Goal: Transaction & Acquisition: Purchase product/service

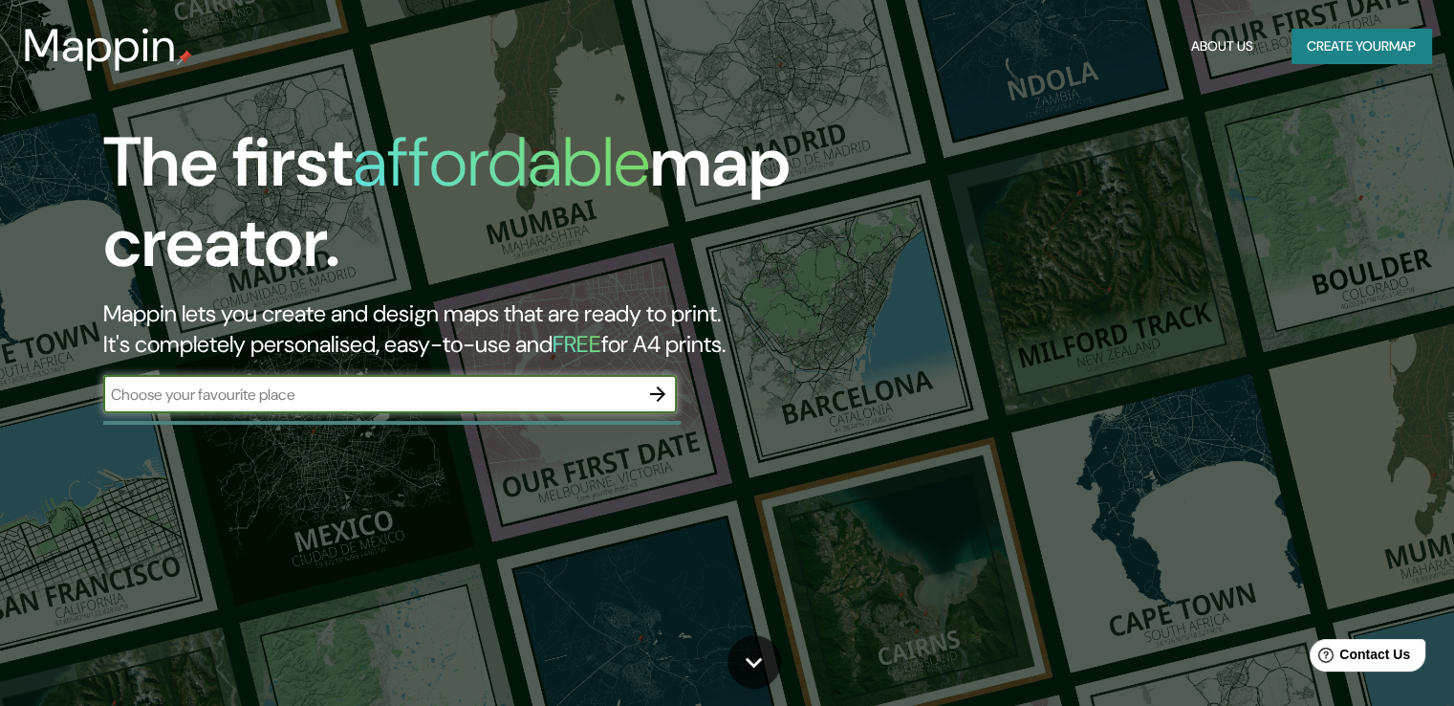
click at [405, 403] on input "text" at bounding box center [370, 394] width 535 height 22
type input "otzolotepec, [GEOGRAPHIC_DATA]"
click at [654, 399] on icon "button" at bounding box center [657, 393] width 23 height 23
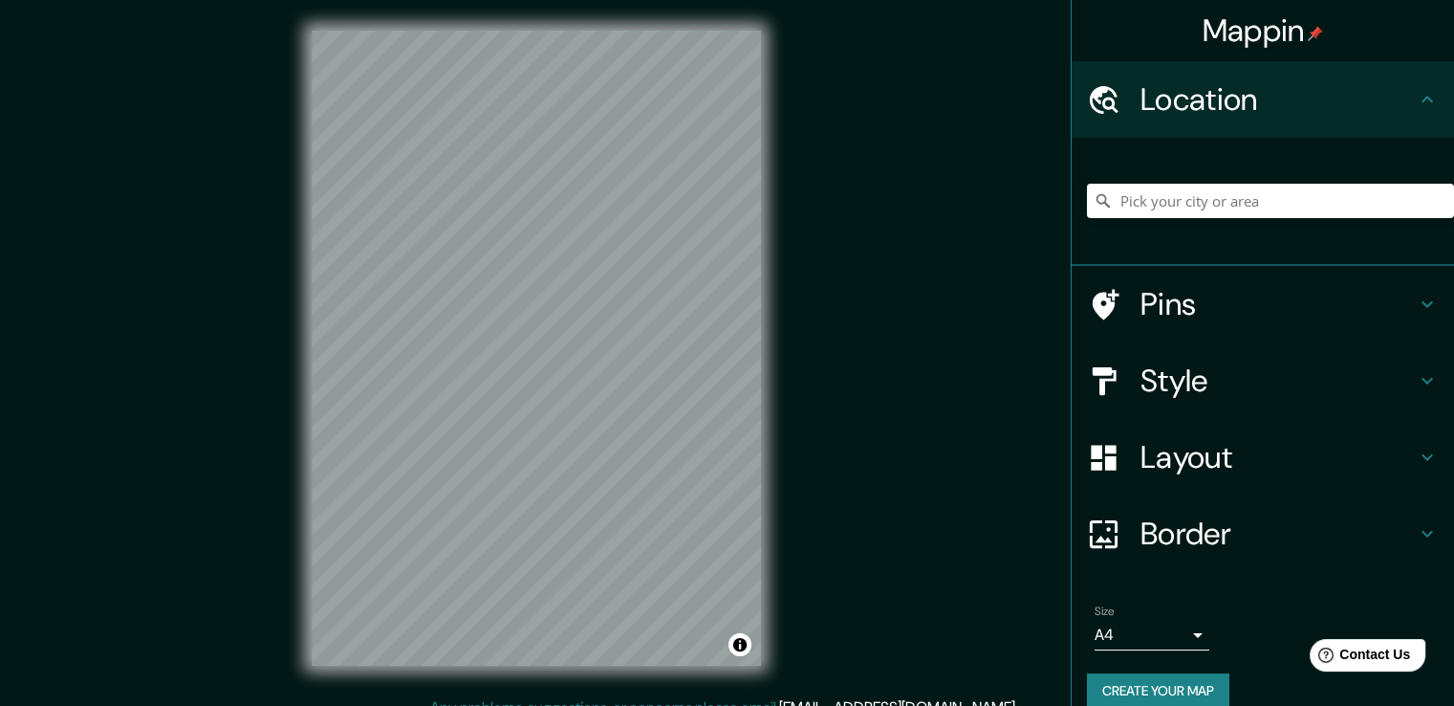
scroll to position [25, 0]
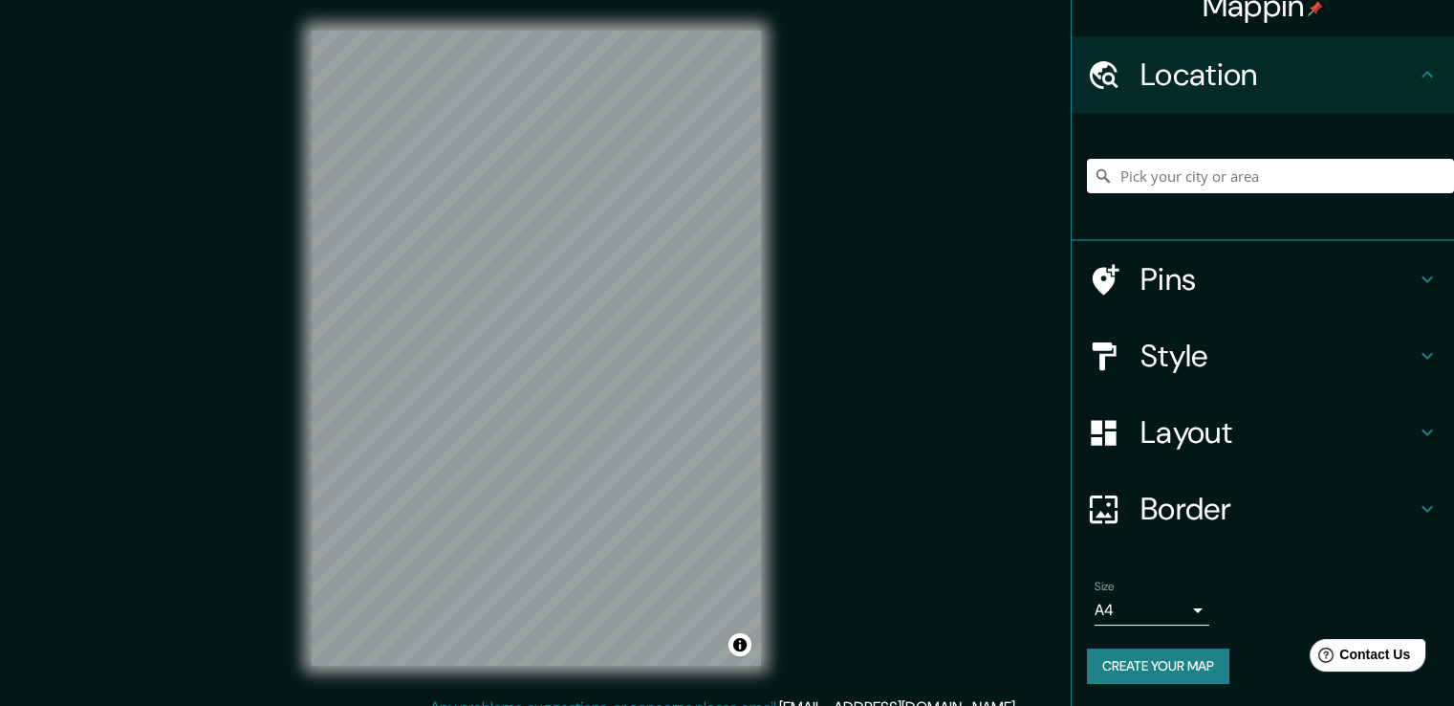
click at [1416, 429] on icon at bounding box center [1427, 432] width 23 height 23
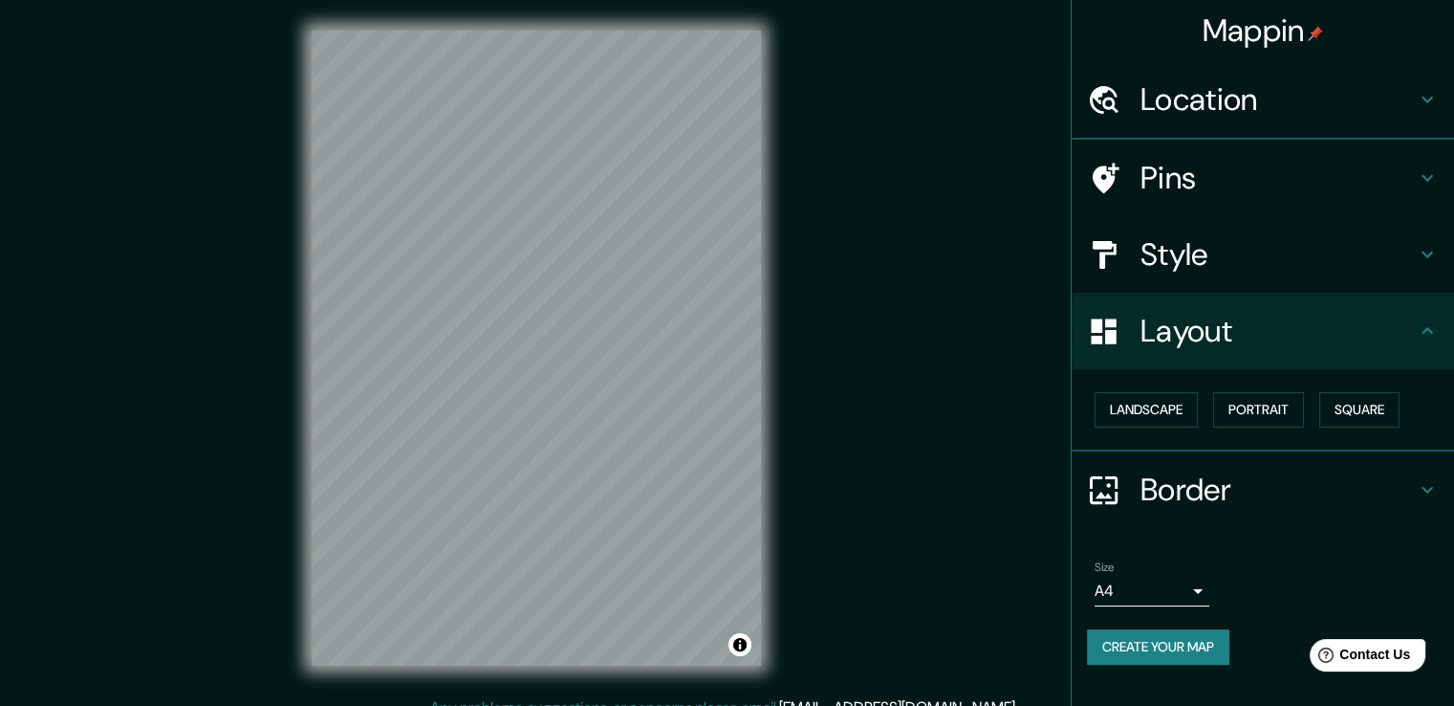
scroll to position [0, 0]
click at [1143, 404] on button "Landscape" at bounding box center [1146, 409] width 103 height 35
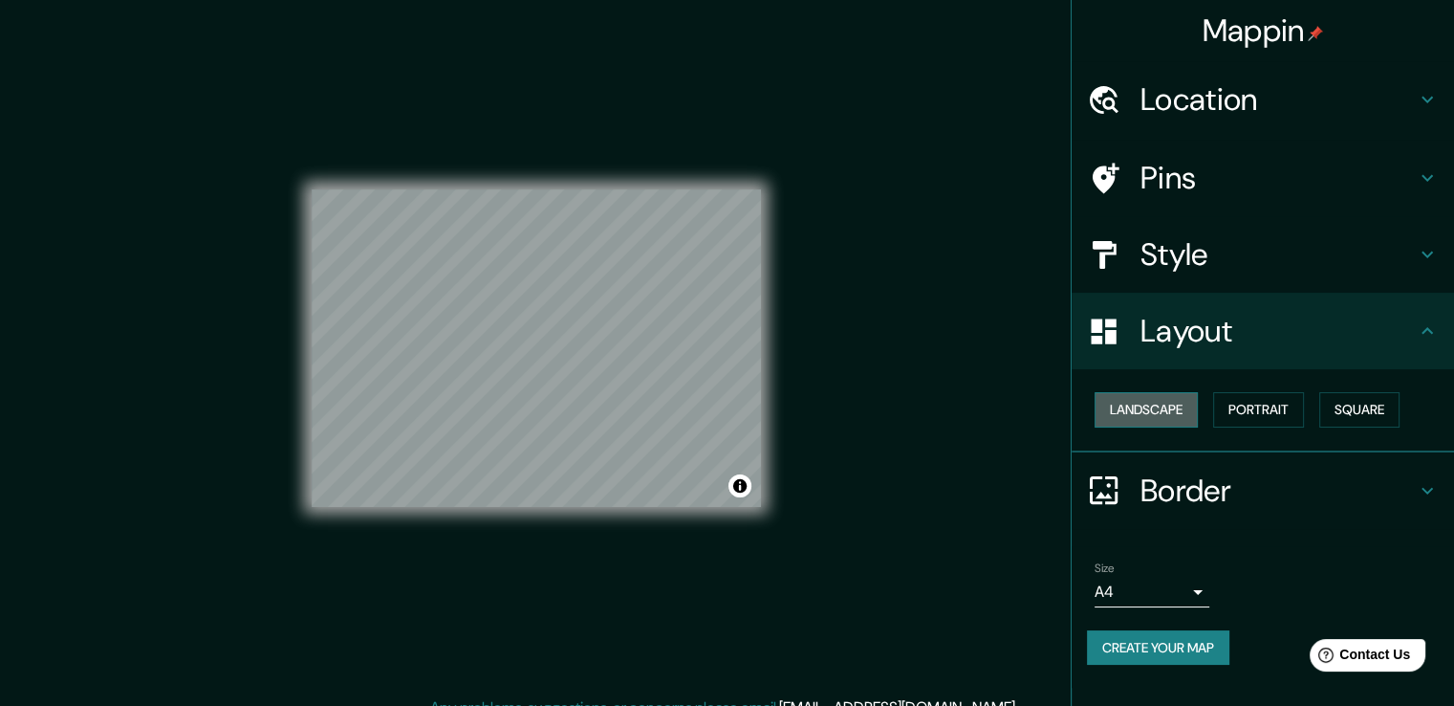
click at [1143, 404] on button "Landscape" at bounding box center [1146, 409] width 103 height 35
click at [1263, 406] on button "Portrait" at bounding box center [1258, 409] width 91 height 35
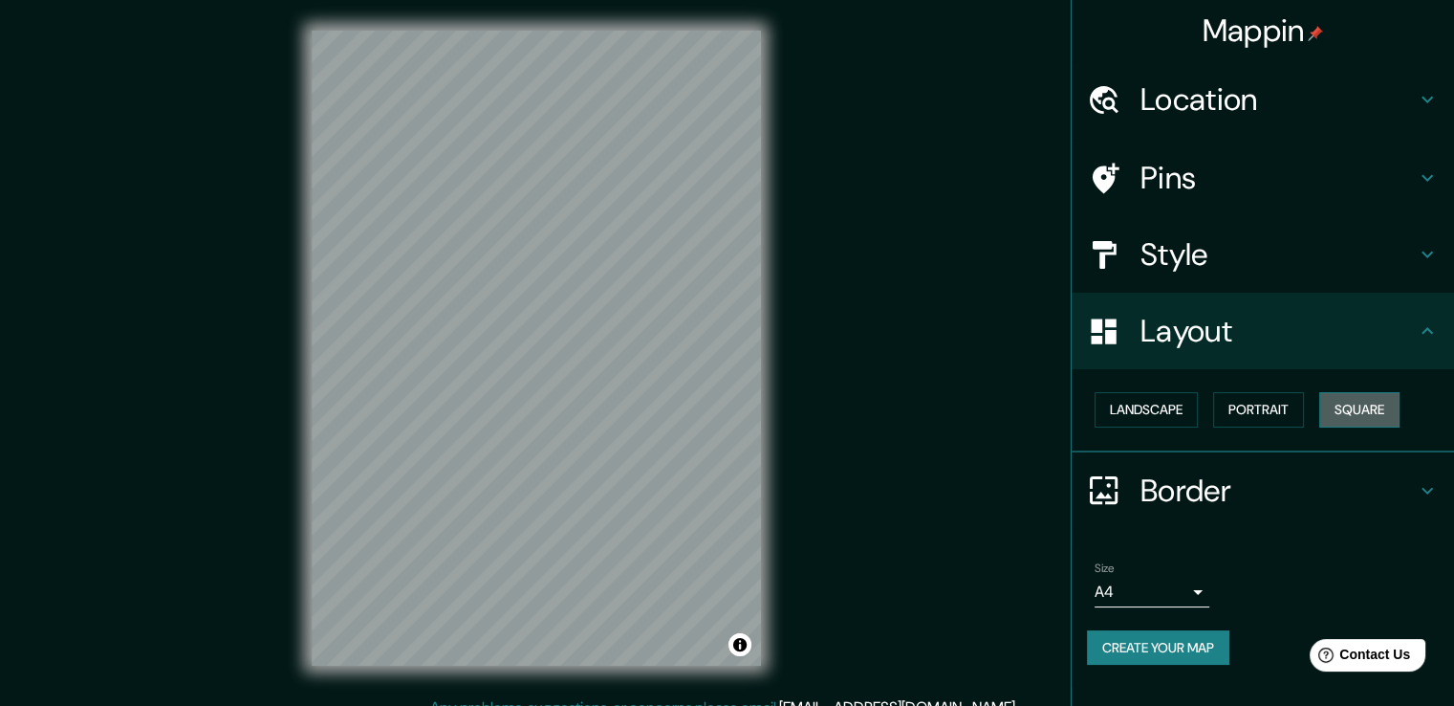
click at [1357, 408] on button "Square" at bounding box center [1360, 409] width 80 height 35
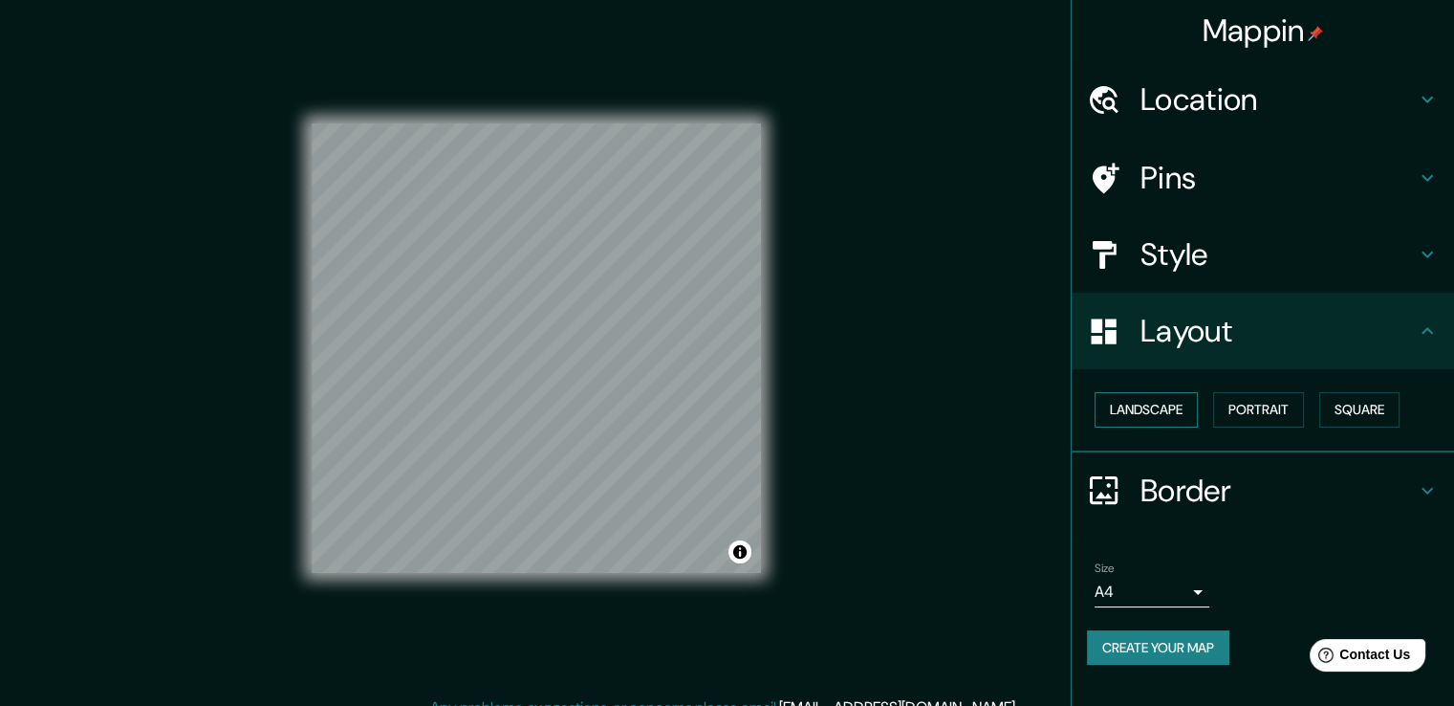
click at [1159, 405] on button "Landscape" at bounding box center [1146, 409] width 103 height 35
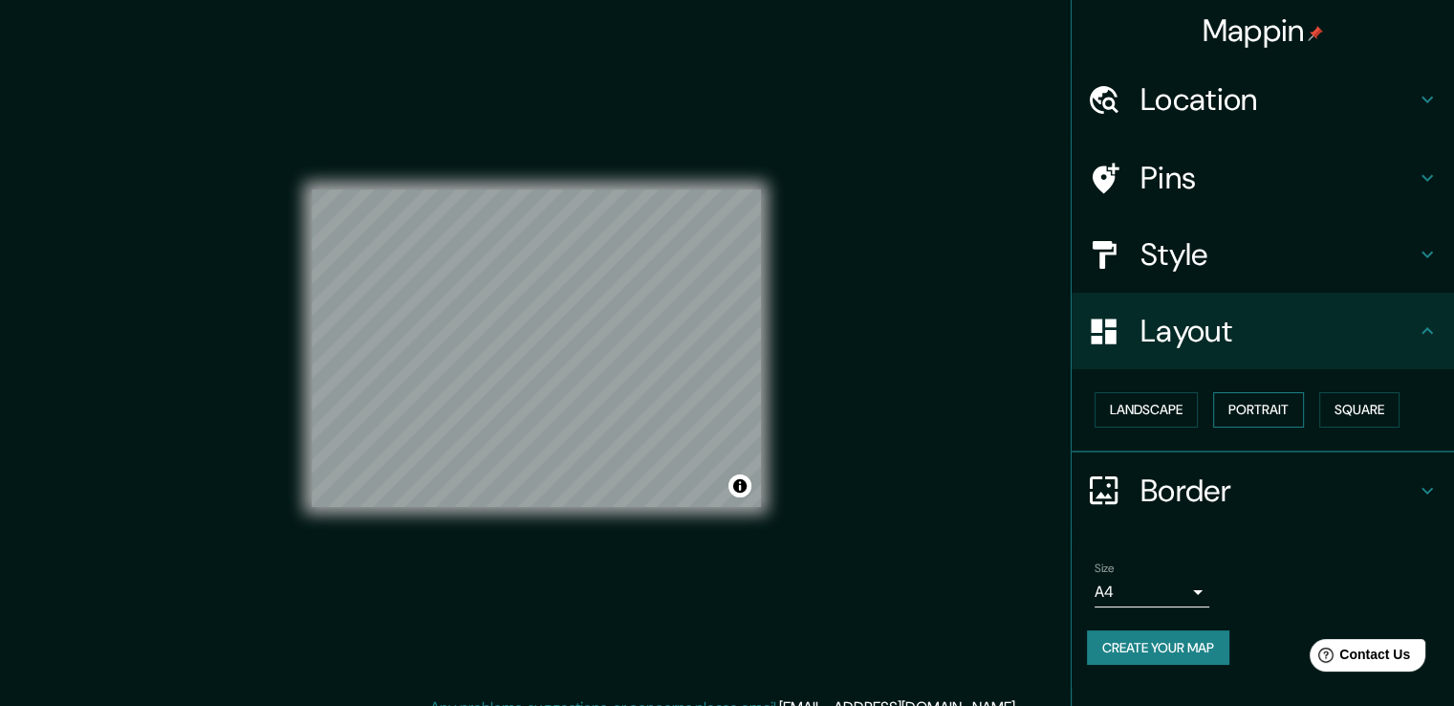
click at [1220, 407] on button "Portrait" at bounding box center [1258, 409] width 91 height 35
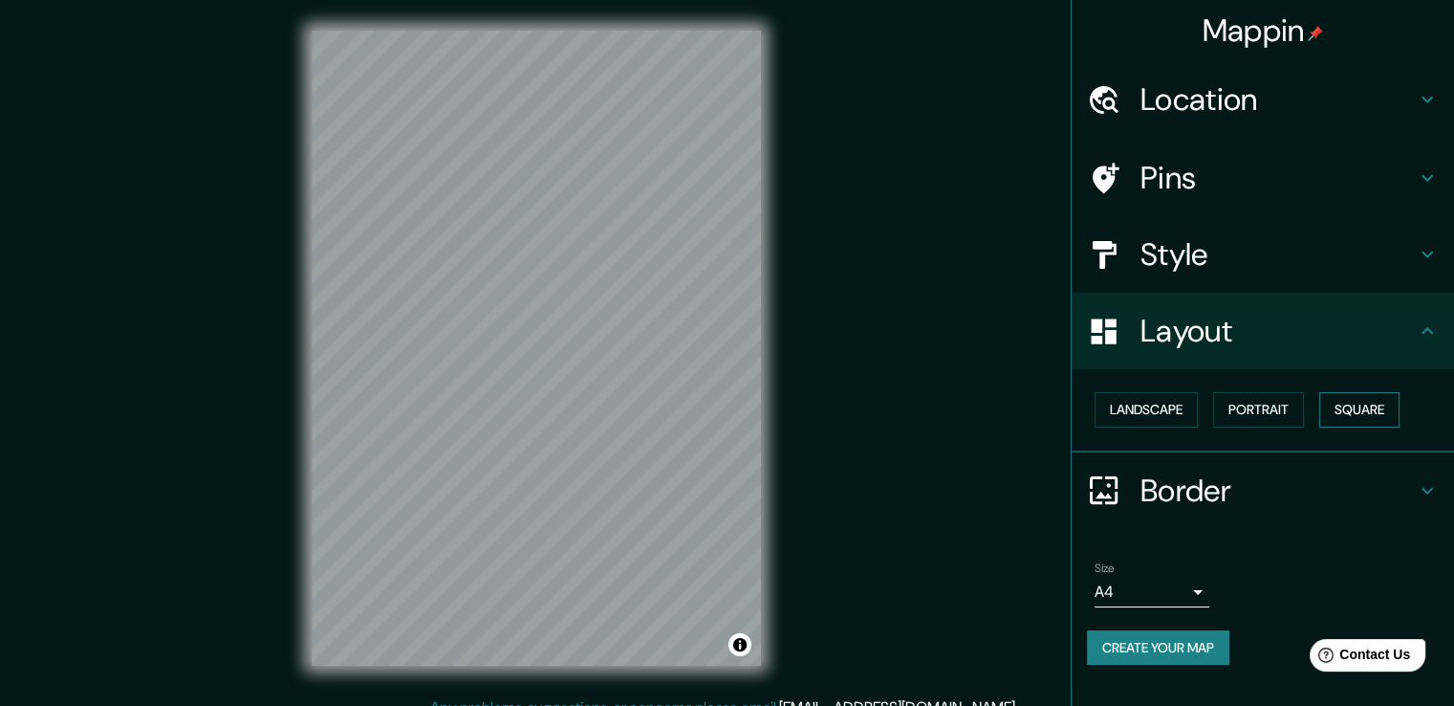
click at [1346, 404] on button "Square" at bounding box center [1360, 409] width 80 height 35
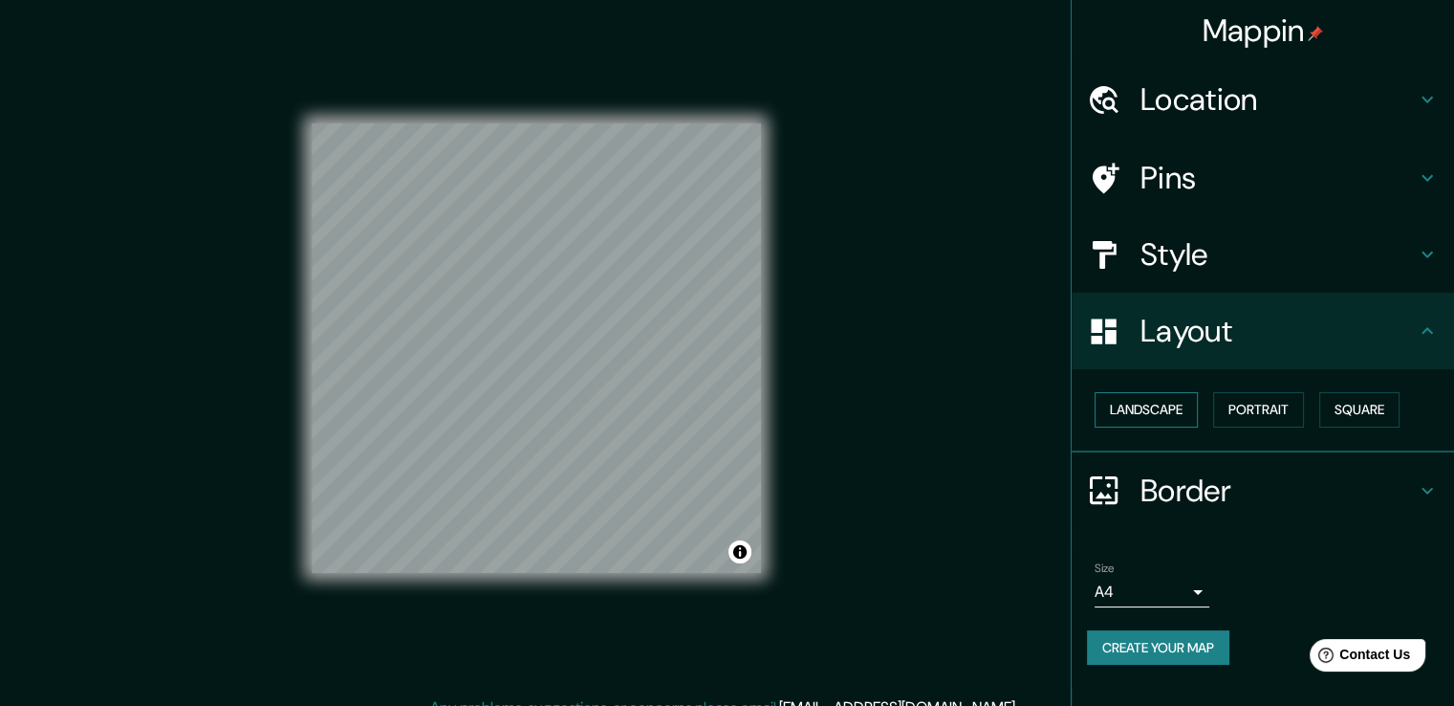
click at [1145, 407] on button "Landscape" at bounding box center [1146, 409] width 103 height 35
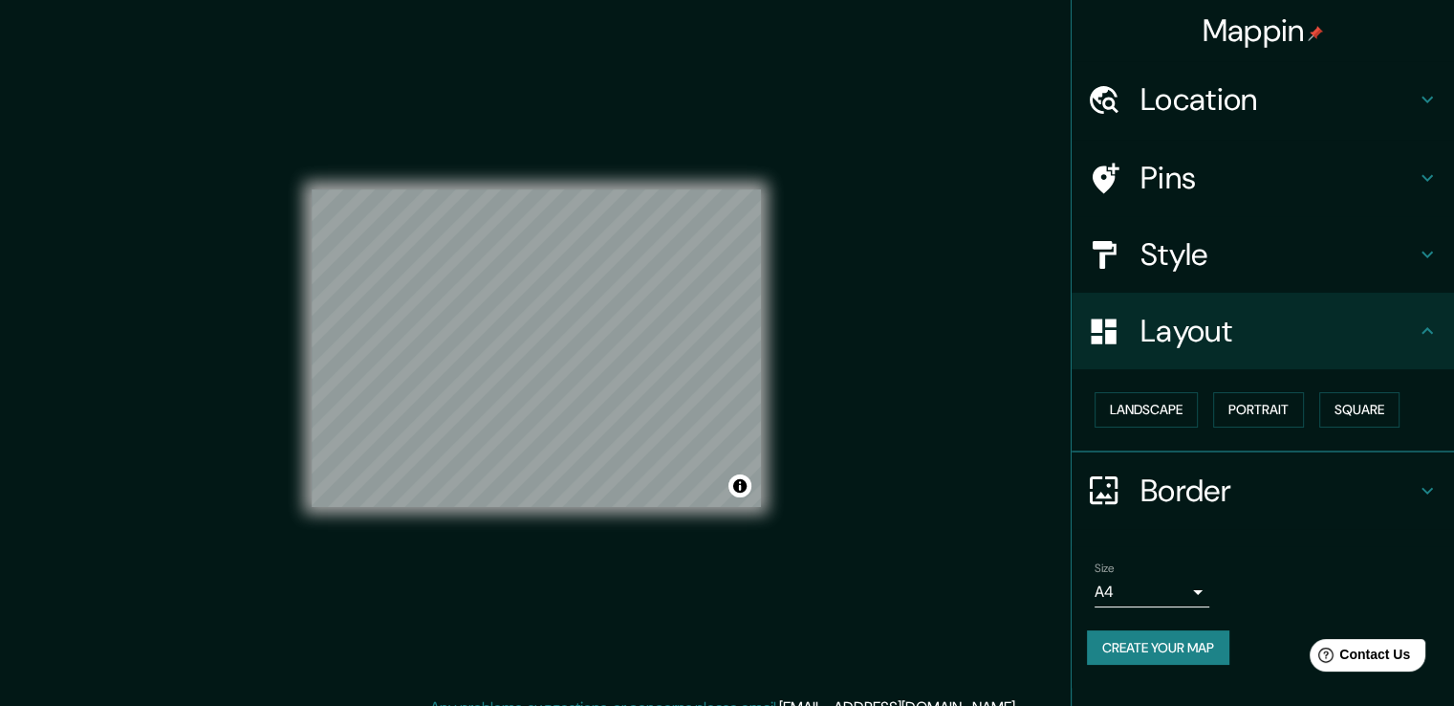
click at [1261, 254] on h4 "Style" at bounding box center [1278, 254] width 275 height 38
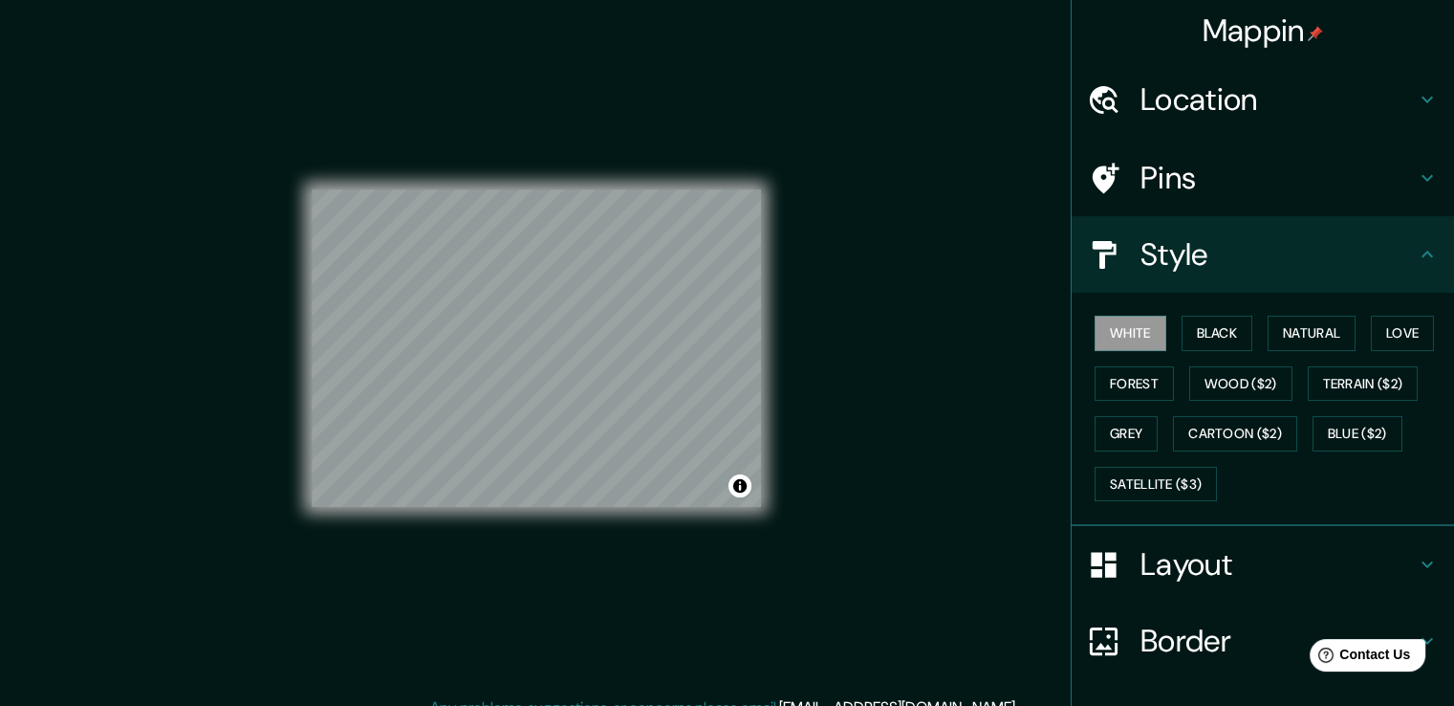
click at [1262, 192] on h4 "Pins" at bounding box center [1278, 178] width 275 height 38
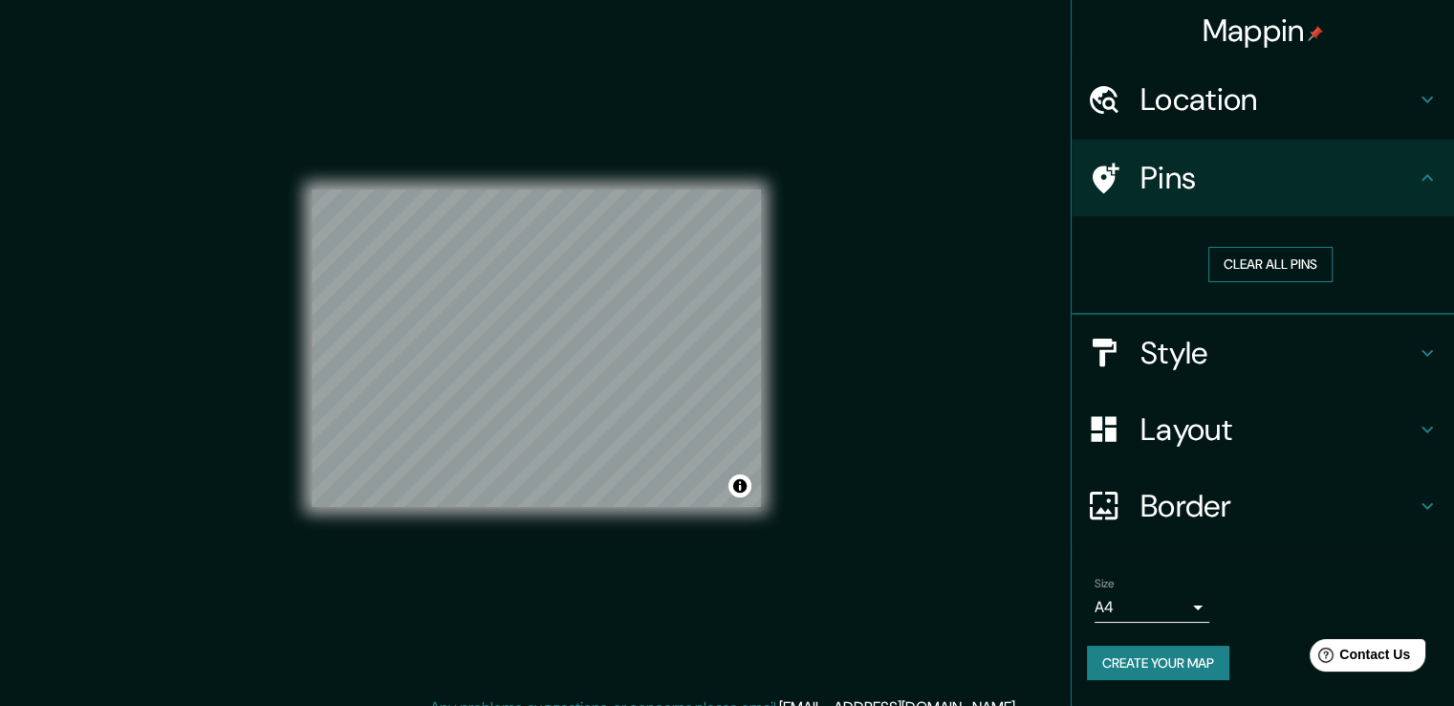
click at [1240, 265] on button "Clear all pins" at bounding box center [1271, 264] width 124 height 35
click at [1421, 181] on icon at bounding box center [1427, 177] width 23 height 23
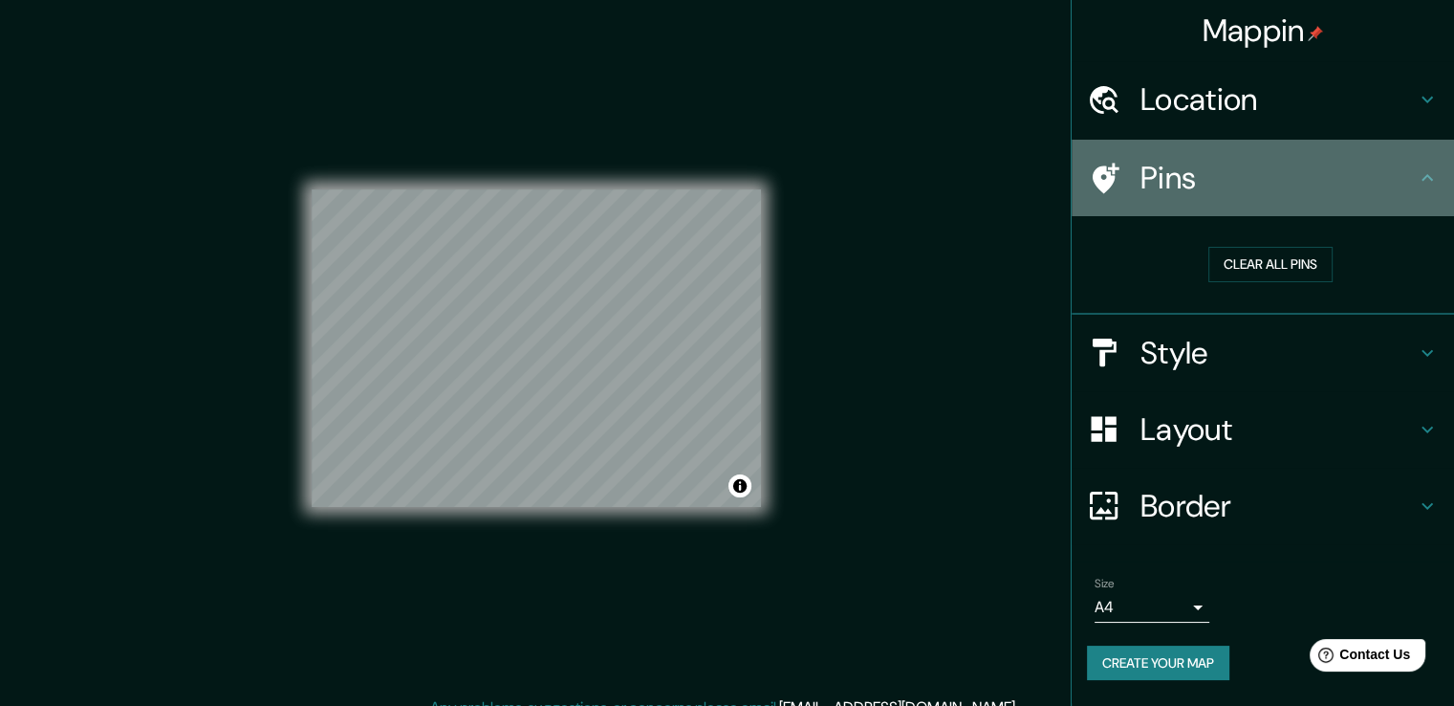
click at [1353, 208] on div "Pins" at bounding box center [1263, 178] width 382 height 76
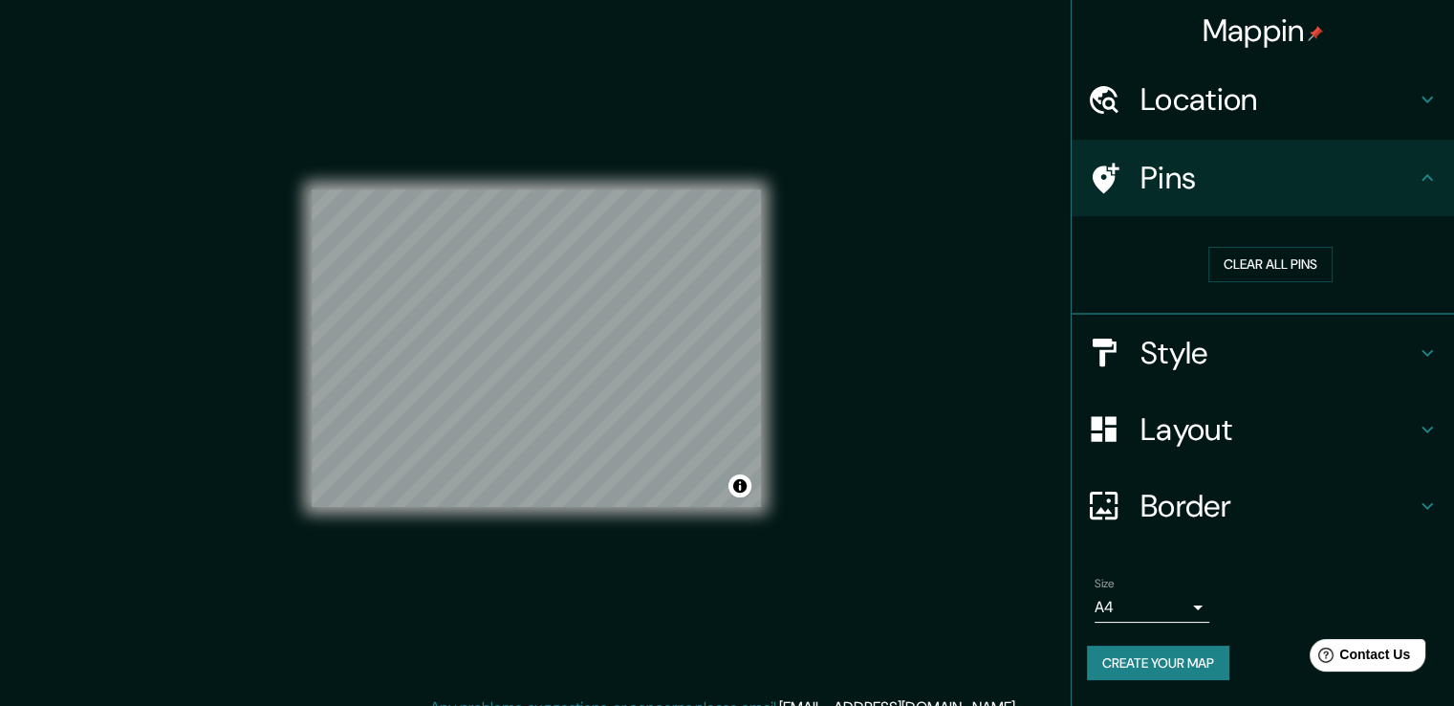
click at [1423, 174] on icon at bounding box center [1427, 177] width 23 height 23
click at [1433, 111] on div "Location" at bounding box center [1263, 99] width 382 height 76
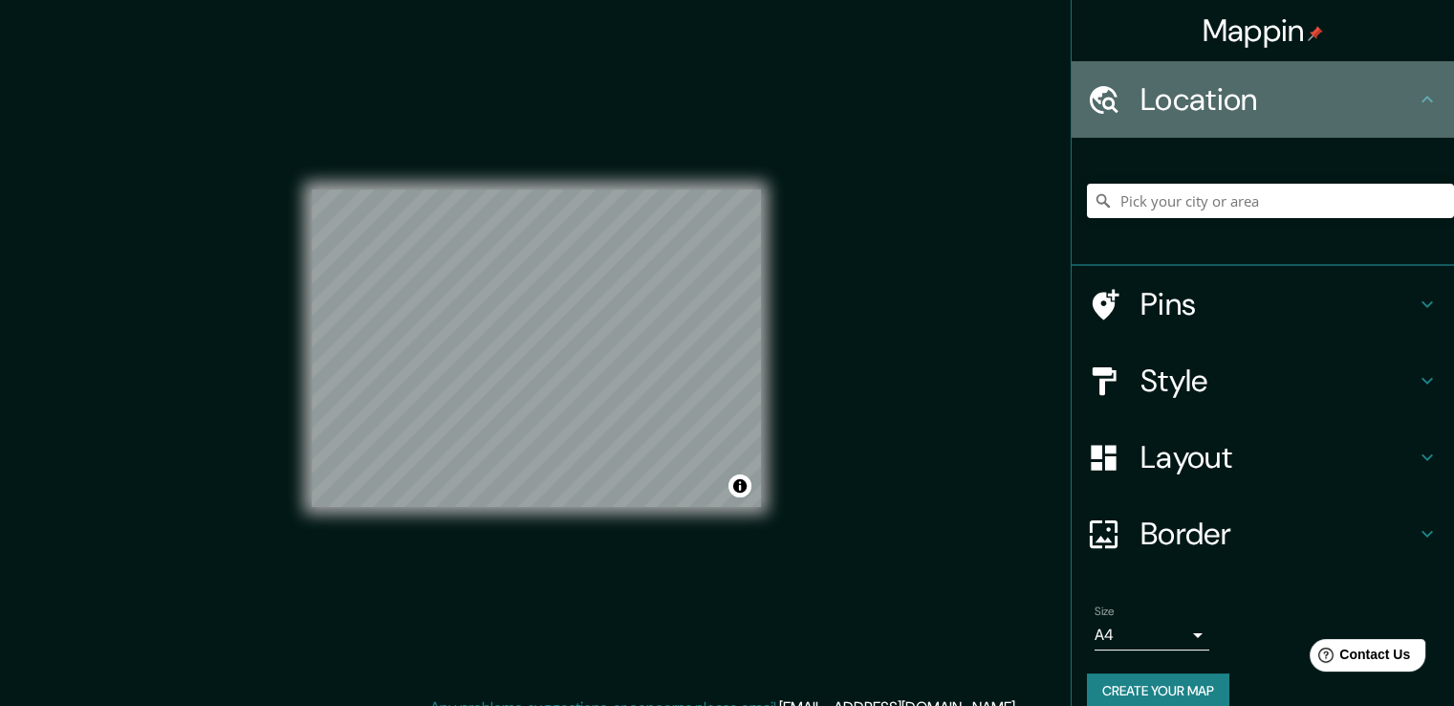
click at [1416, 95] on icon at bounding box center [1427, 99] width 23 height 23
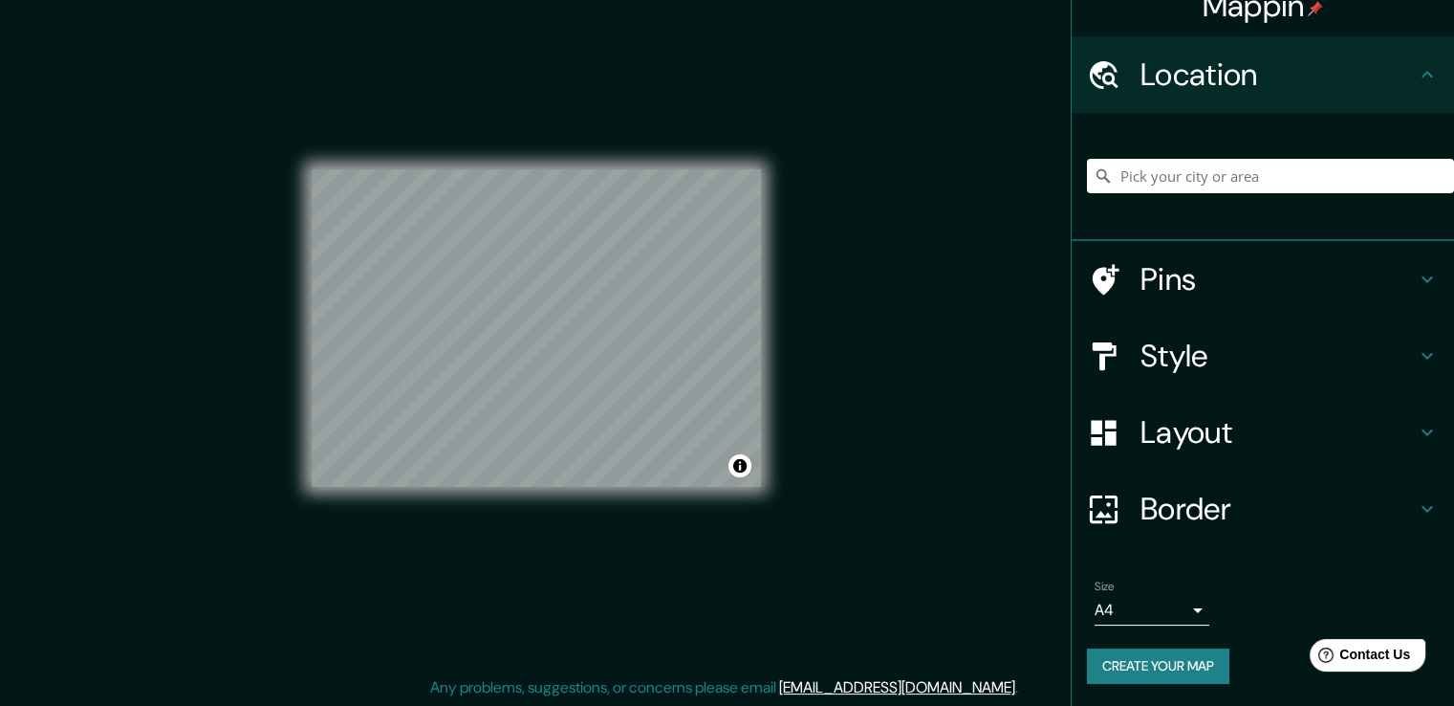
scroll to position [21, 0]
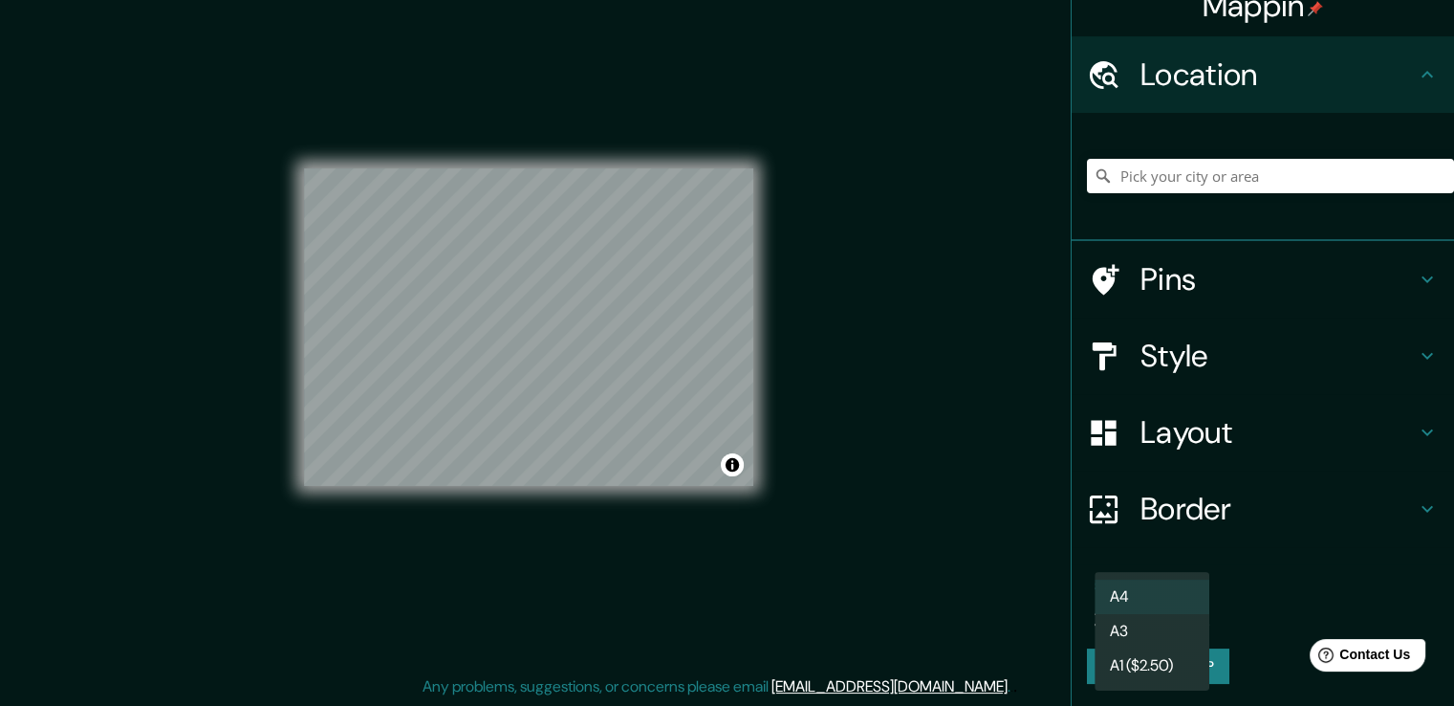
click at [1182, 604] on body "Mappin Location Pins Style Layout Border Choose a border. Hint : you can make l…" at bounding box center [727, 332] width 1454 height 706
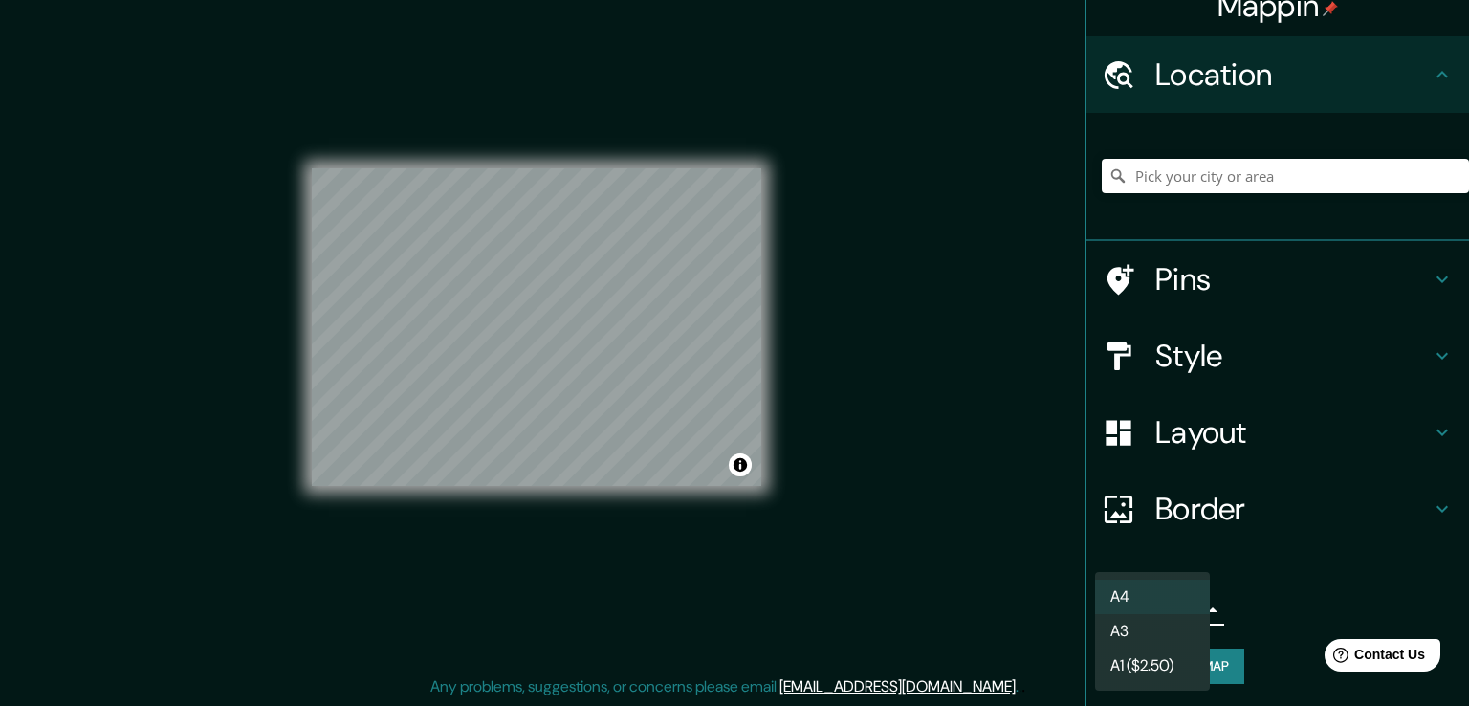
click at [1256, 584] on div at bounding box center [734, 353] width 1469 height 706
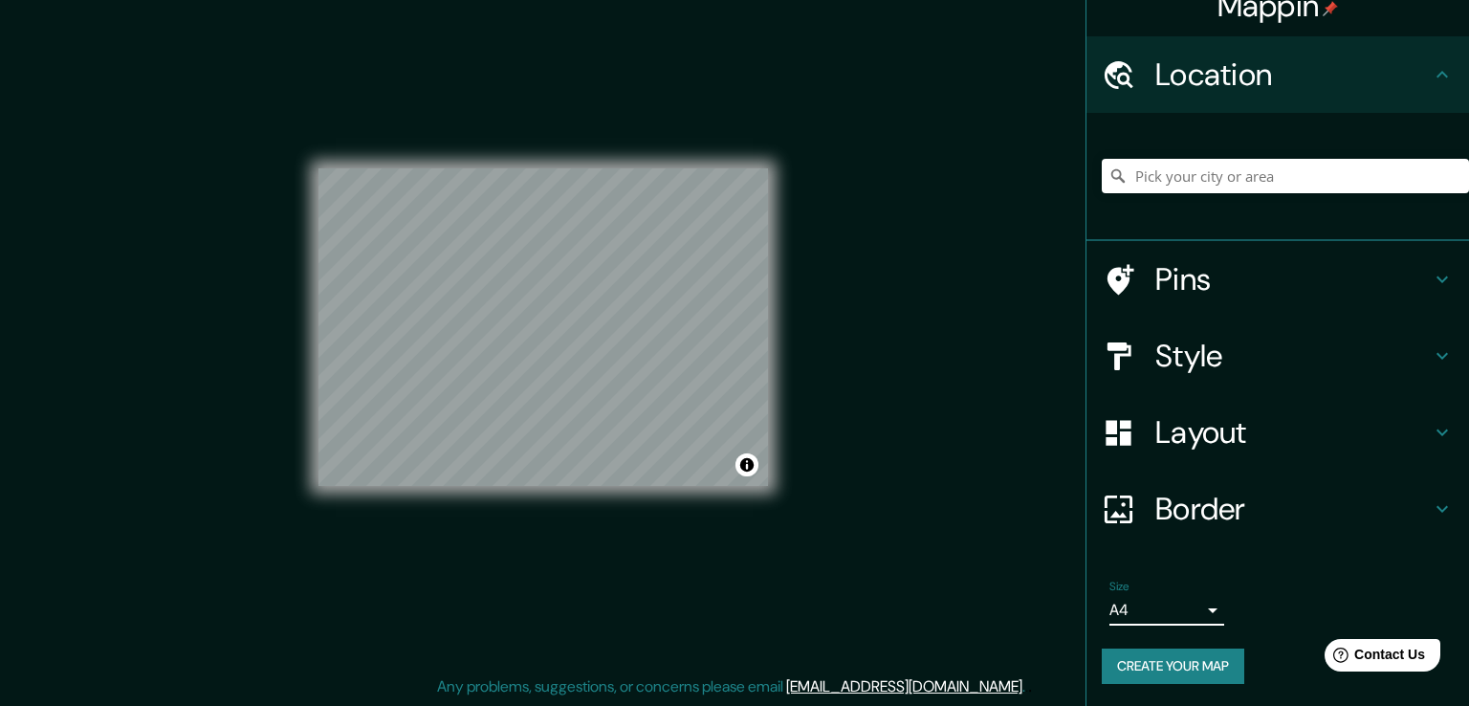
click at [1159, 610] on body "Mappin Location Pins Style Layout Border Choose a border. Hint : you can make l…" at bounding box center [734, 332] width 1469 height 706
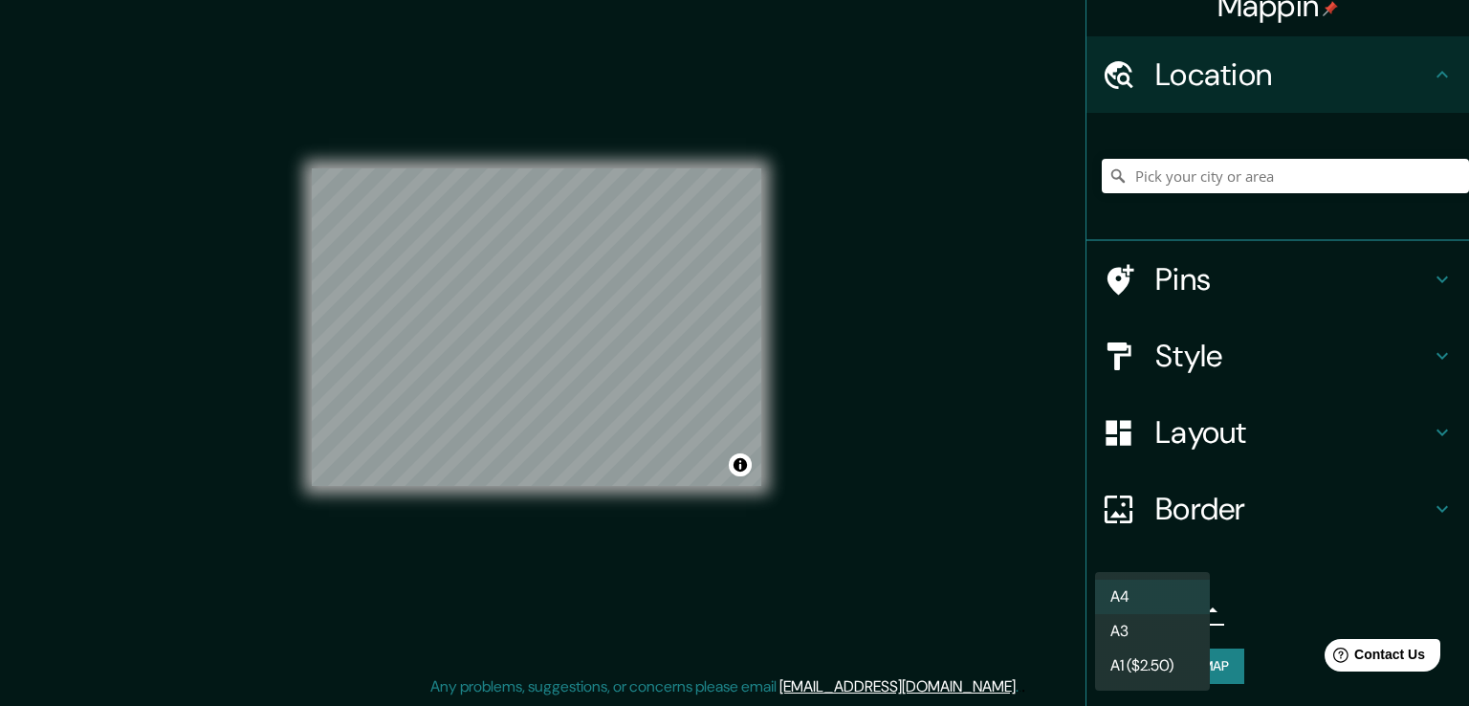
click at [1156, 626] on li "A3" at bounding box center [1152, 631] width 115 height 34
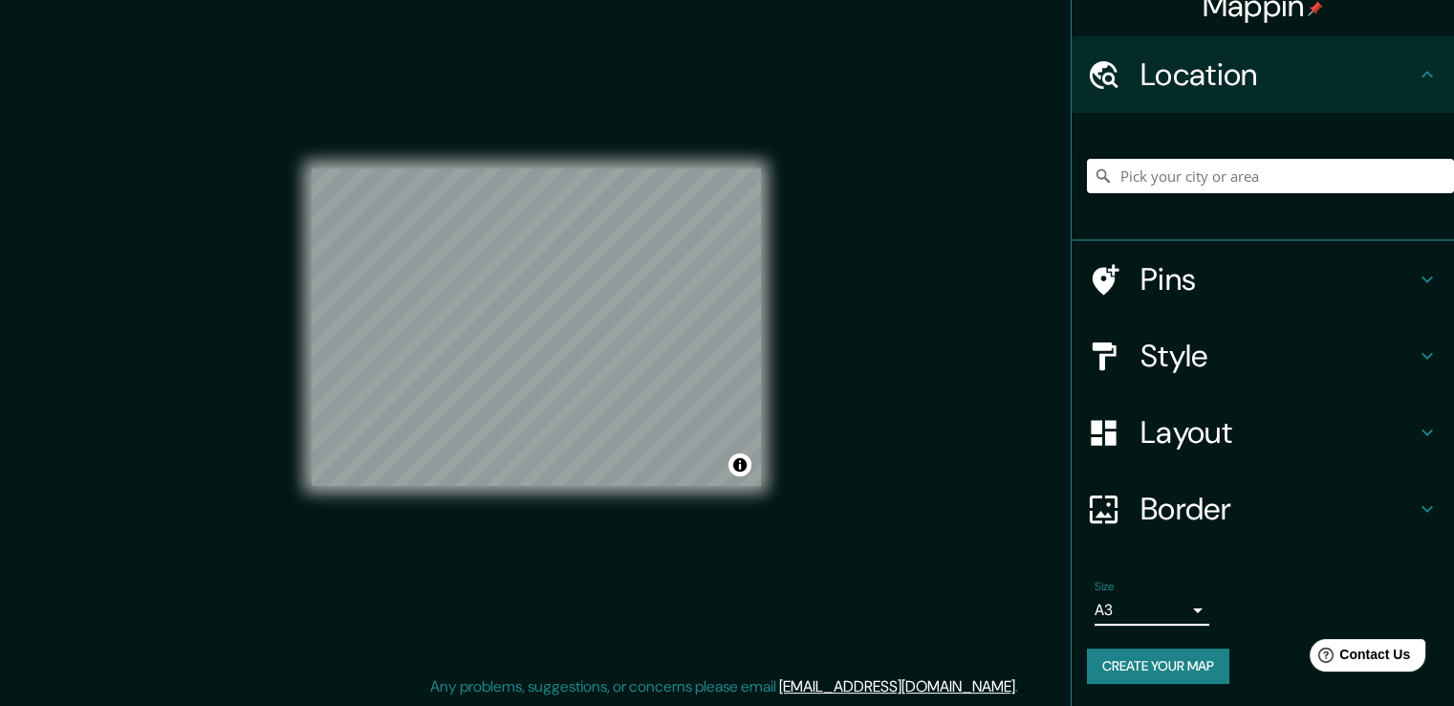
click at [1182, 611] on body "Mappin Location Pins Style Layout Border Choose a border. Hint : you can make l…" at bounding box center [727, 332] width 1454 height 706
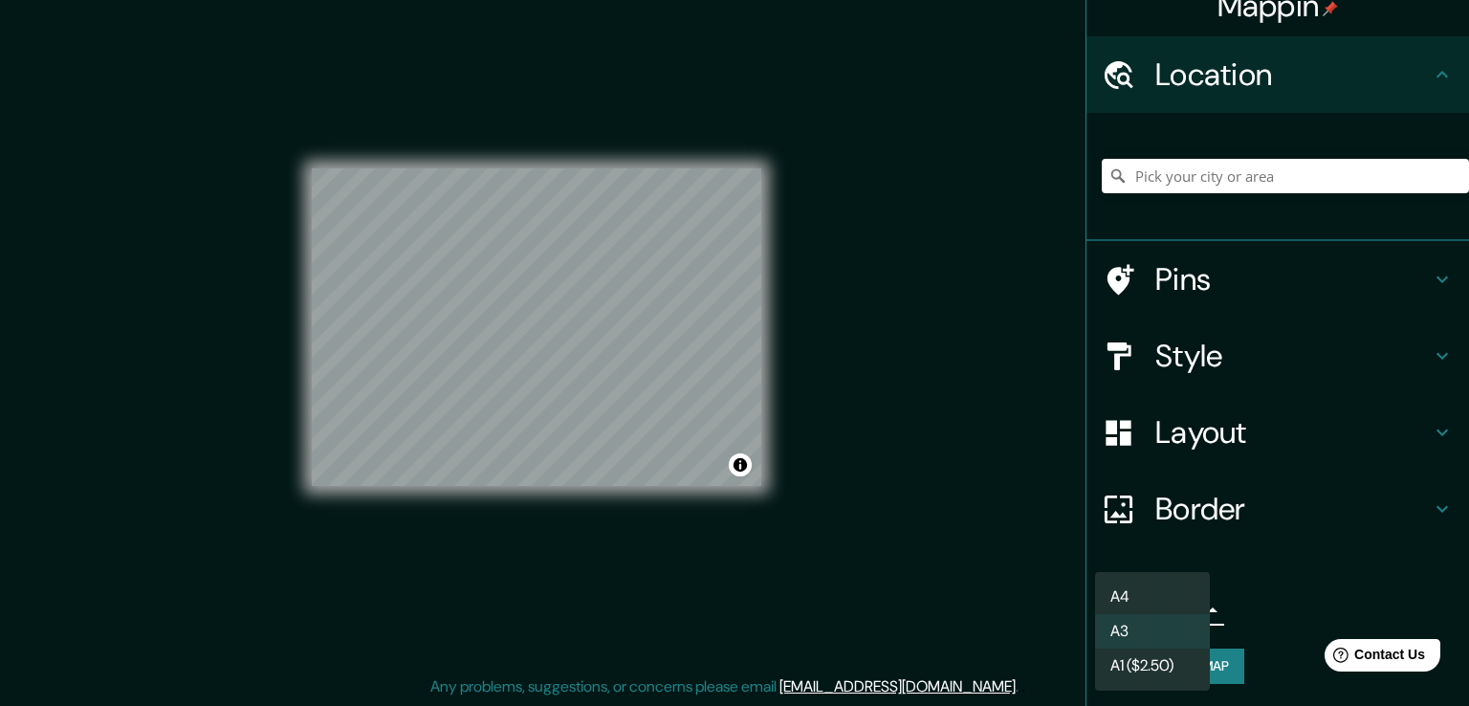
click at [1140, 590] on li "A4" at bounding box center [1152, 596] width 115 height 34
type input "single"
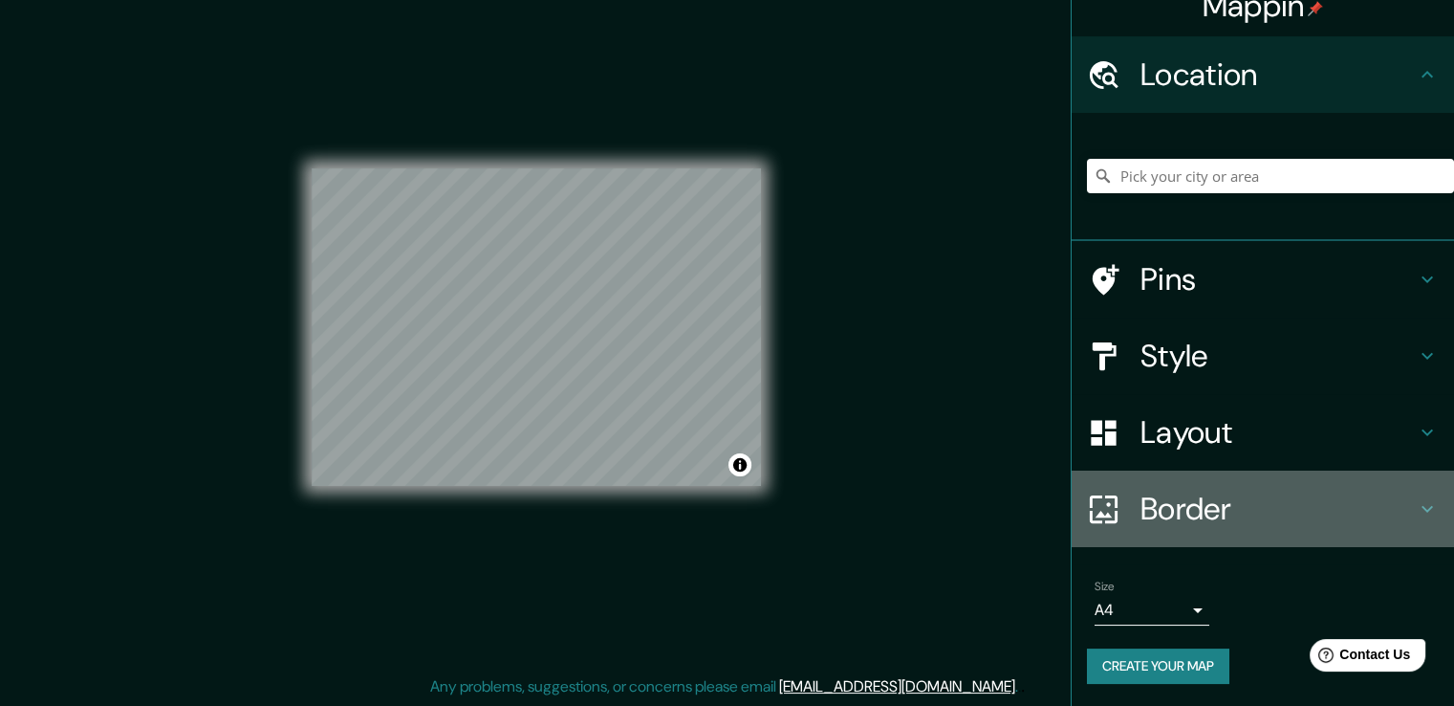
click at [1226, 505] on h4 "Border" at bounding box center [1278, 509] width 275 height 38
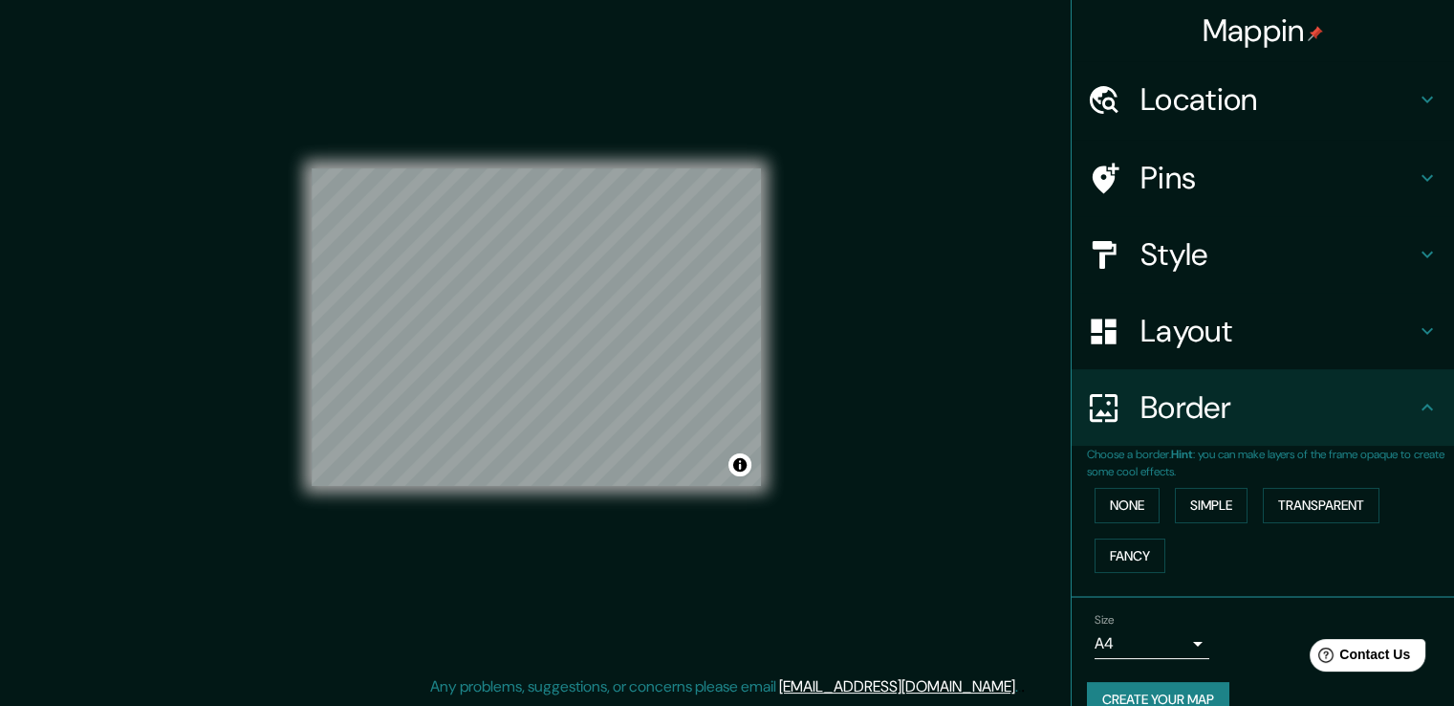
click at [1277, 253] on h4 "Style" at bounding box center [1278, 254] width 275 height 38
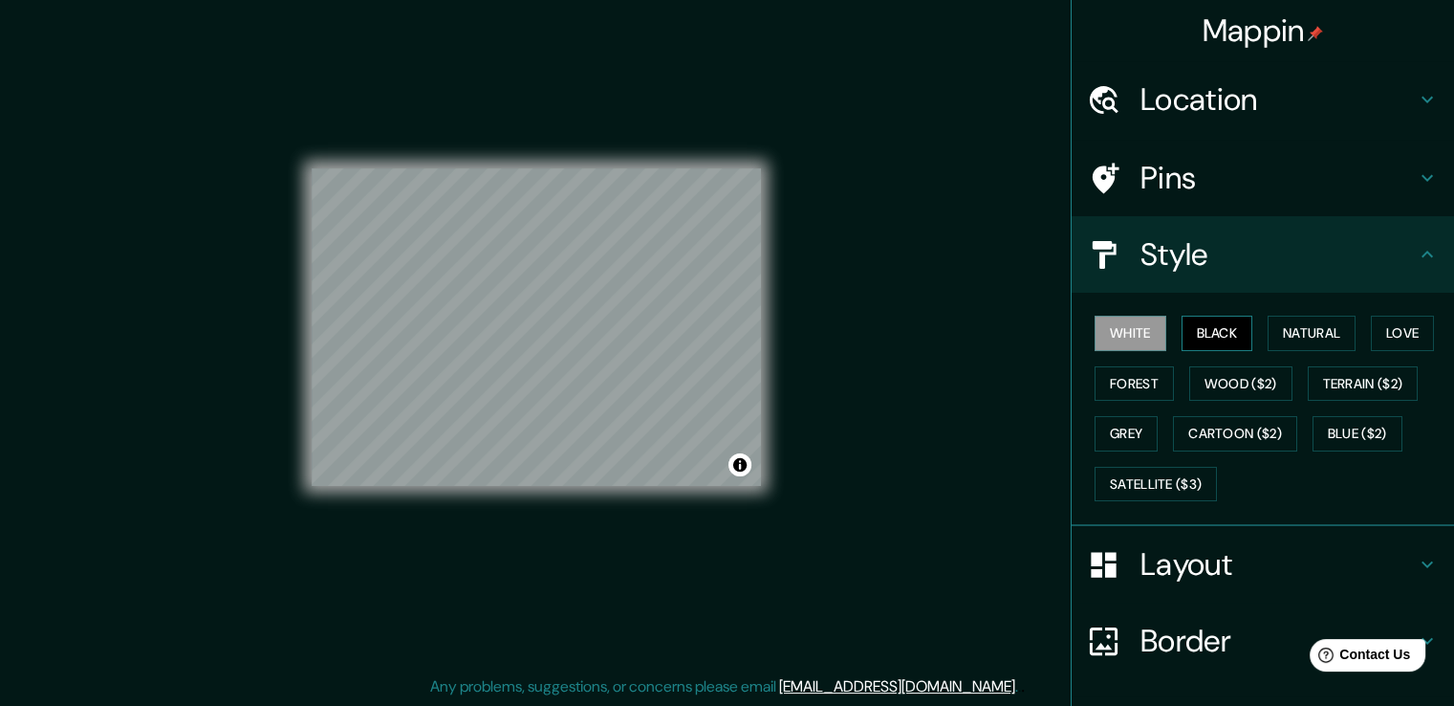
click at [1213, 335] on button "Black" at bounding box center [1218, 333] width 72 height 35
click at [1288, 322] on button "Natural" at bounding box center [1312, 333] width 88 height 35
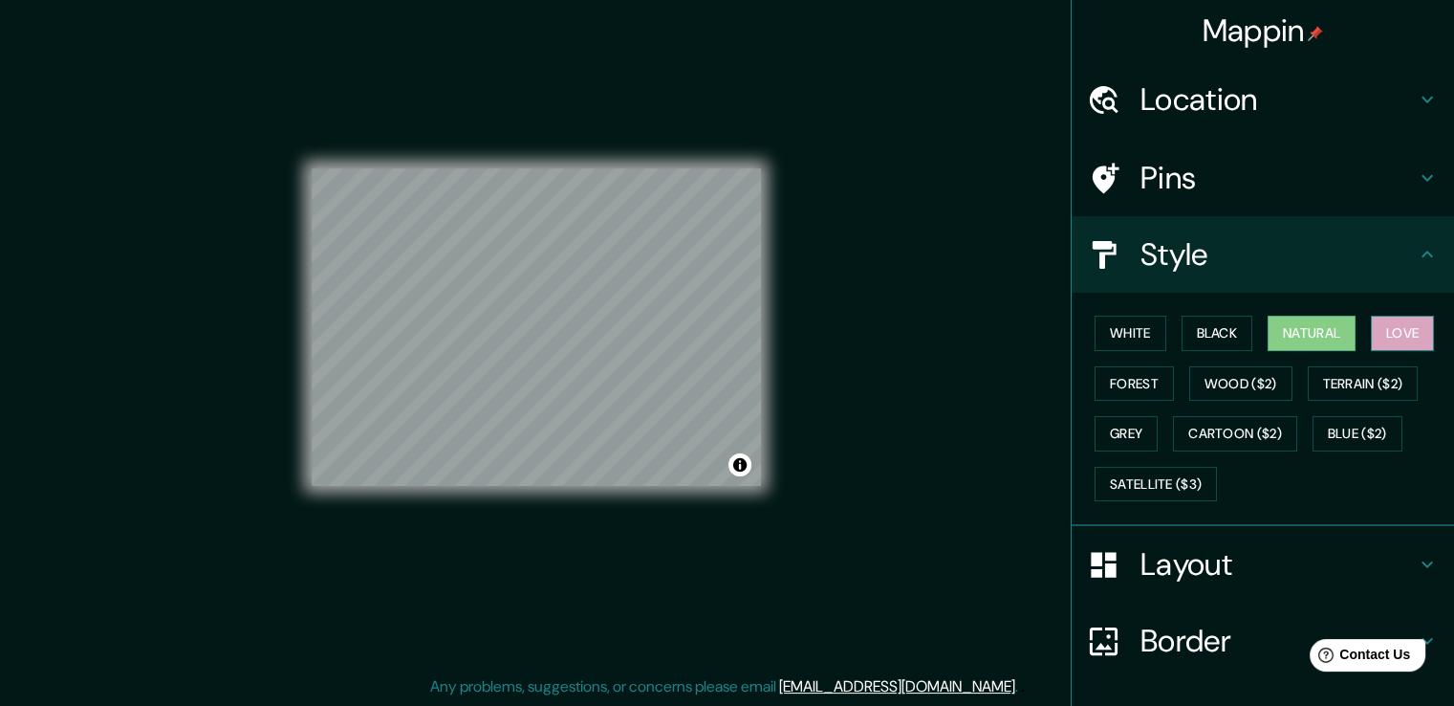
click at [1381, 328] on button "Love" at bounding box center [1402, 333] width 63 height 35
click at [1155, 378] on button "Forest" at bounding box center [1134, 383] width 79 height 35
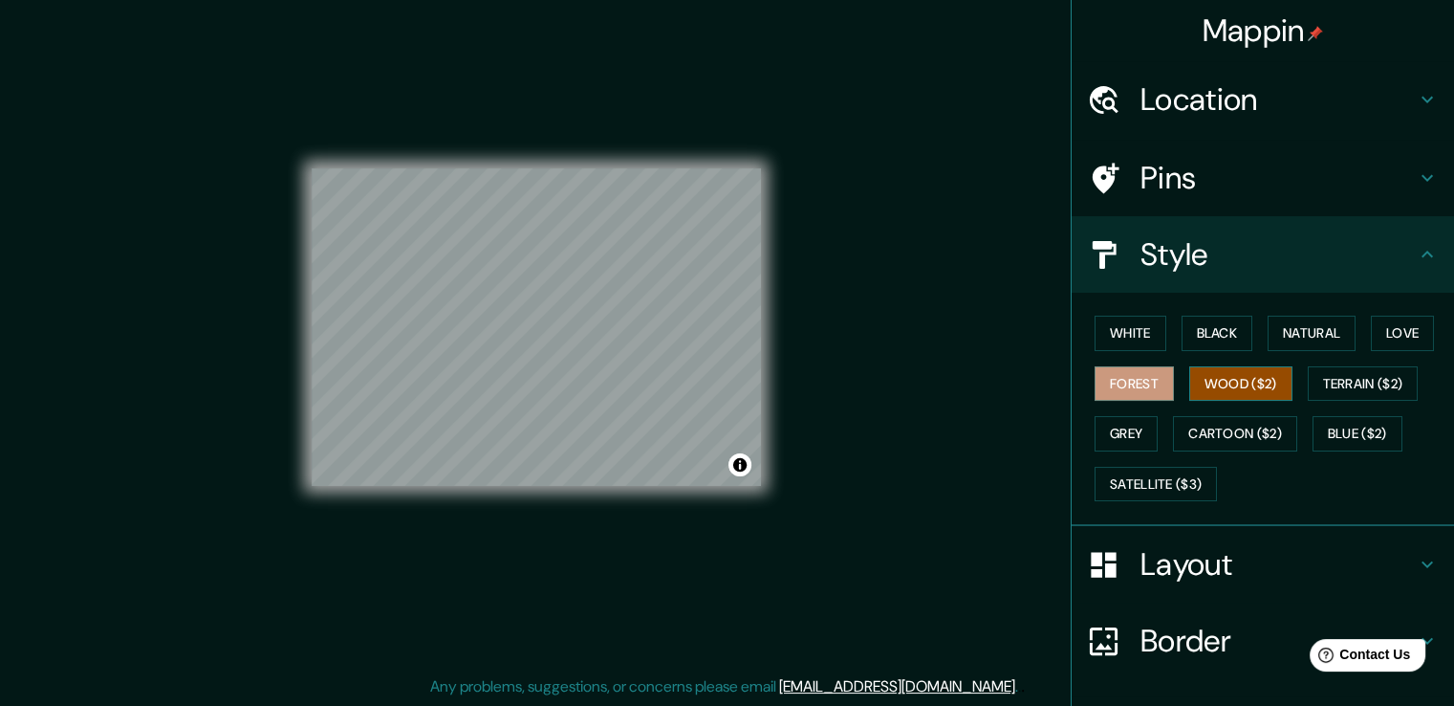
click at [1224, 379] on button "Wood ($2)" at bounding box center [1241, 383] width 103 height 35
click at [1356, 366] on button "Terrain ($2)" at bounding box center [1363, 383] width 111 height 35
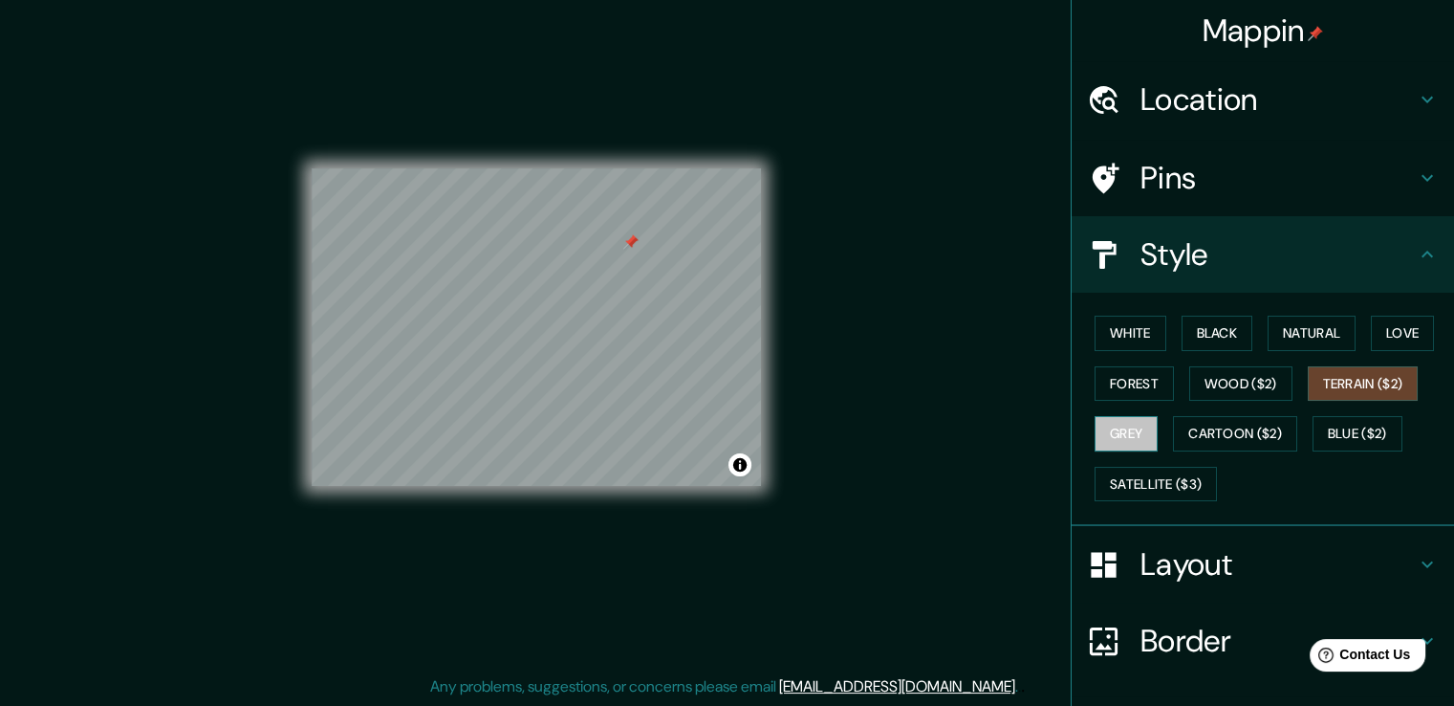
click at [1103, 441] on button "Grey" at bounding box center [1126, 433] width 63 height 35
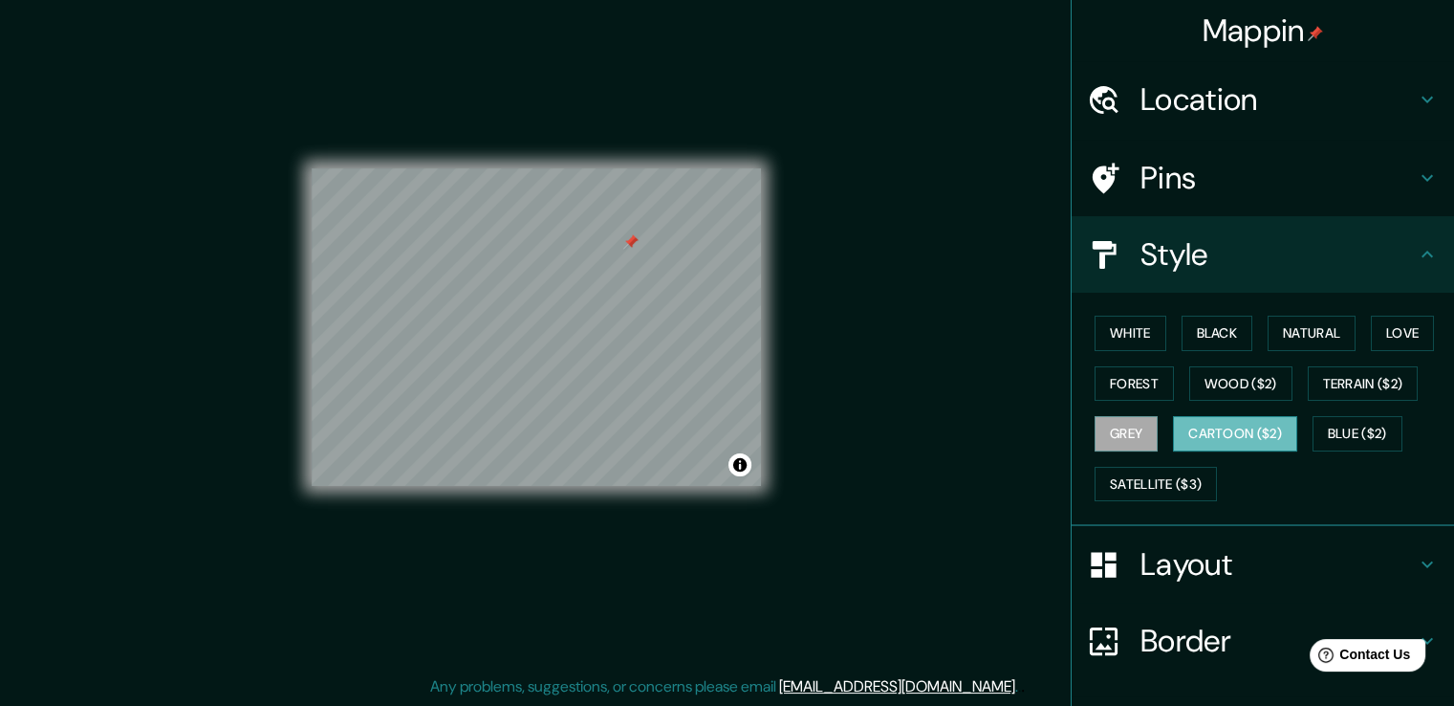
click at [1209, 437] on button "Cartoon ($2)" at bounding box center [1235, 433] width 124 height 35
click at [1330, 429] on button "Blue ($2)" at bounding box center [1358, 433] width 90 height 35
click at [1243, 436] on button "Cartoon ($2)" at bounding box center [1235, 433] width 124 height 35
click at [1345, 434] on button "Blue ($2)" at bounding box center [1358, 433] width 90 height 35
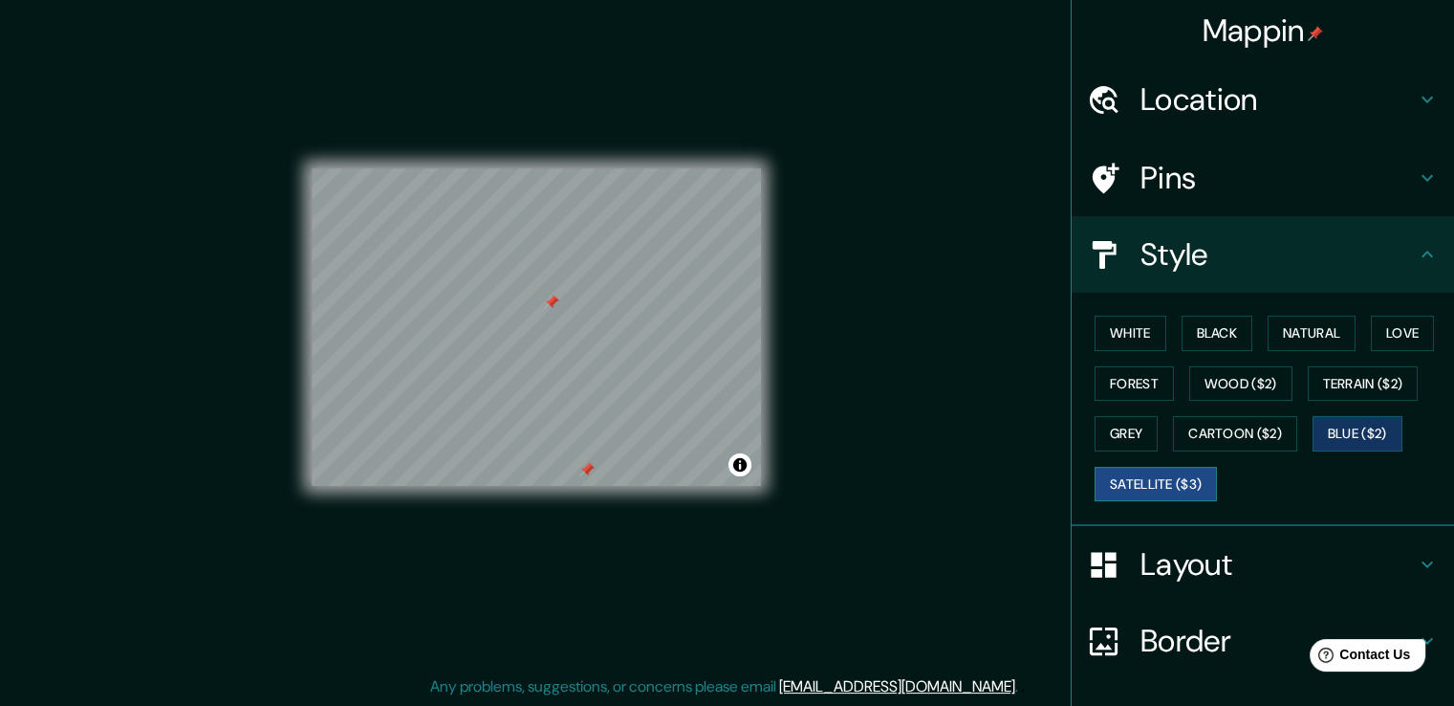
click at [1179, 474] on button "Satellite ($3)" at bounding box center [1156, 484] width 122 height 35
click at [1228, 425] on button "Cartoon ($2)" at bounding box center [1235, 433] width 124 height 35
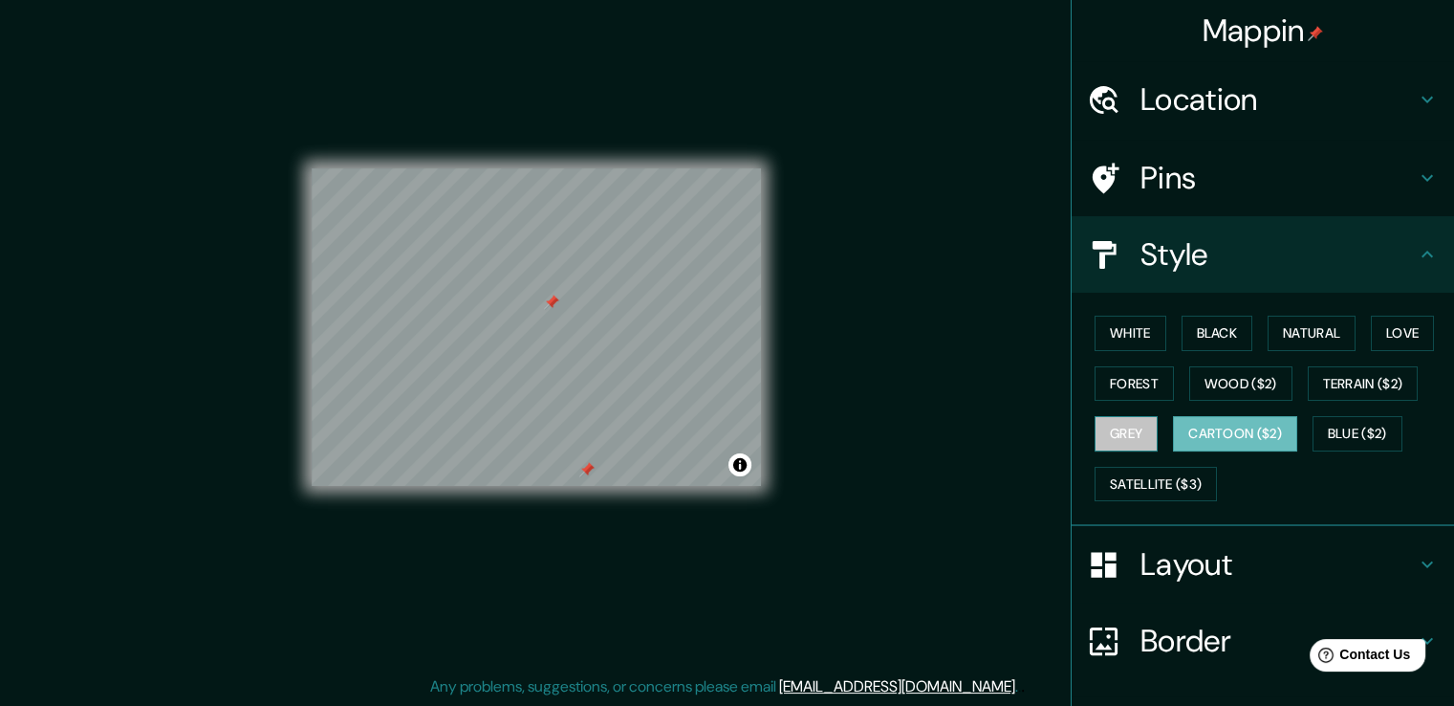
click at [1117, 421] on button "Grey" at bounding box center [1126, 433] width 63 height 35
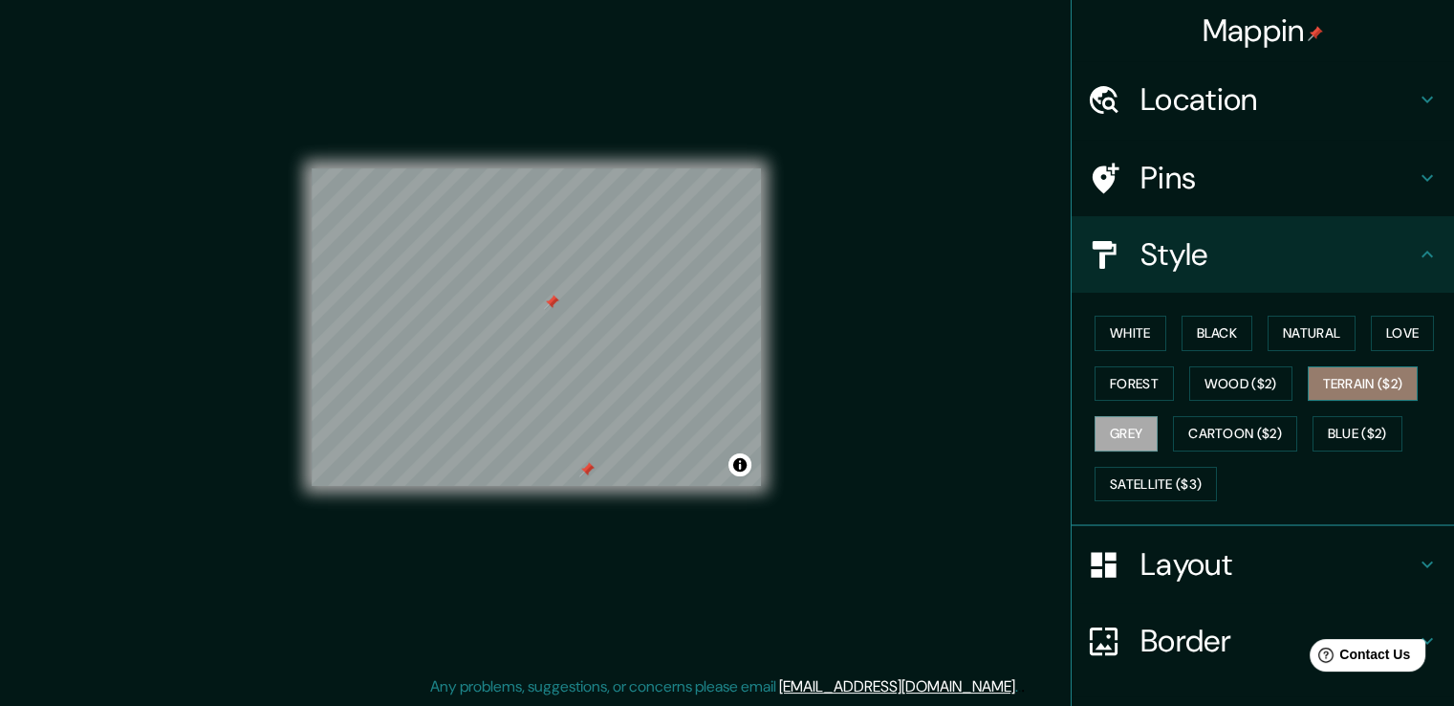
click at [1365, 375] on button "Terrain ($2)" at bounding box center [1363, 383] width 111 height 35
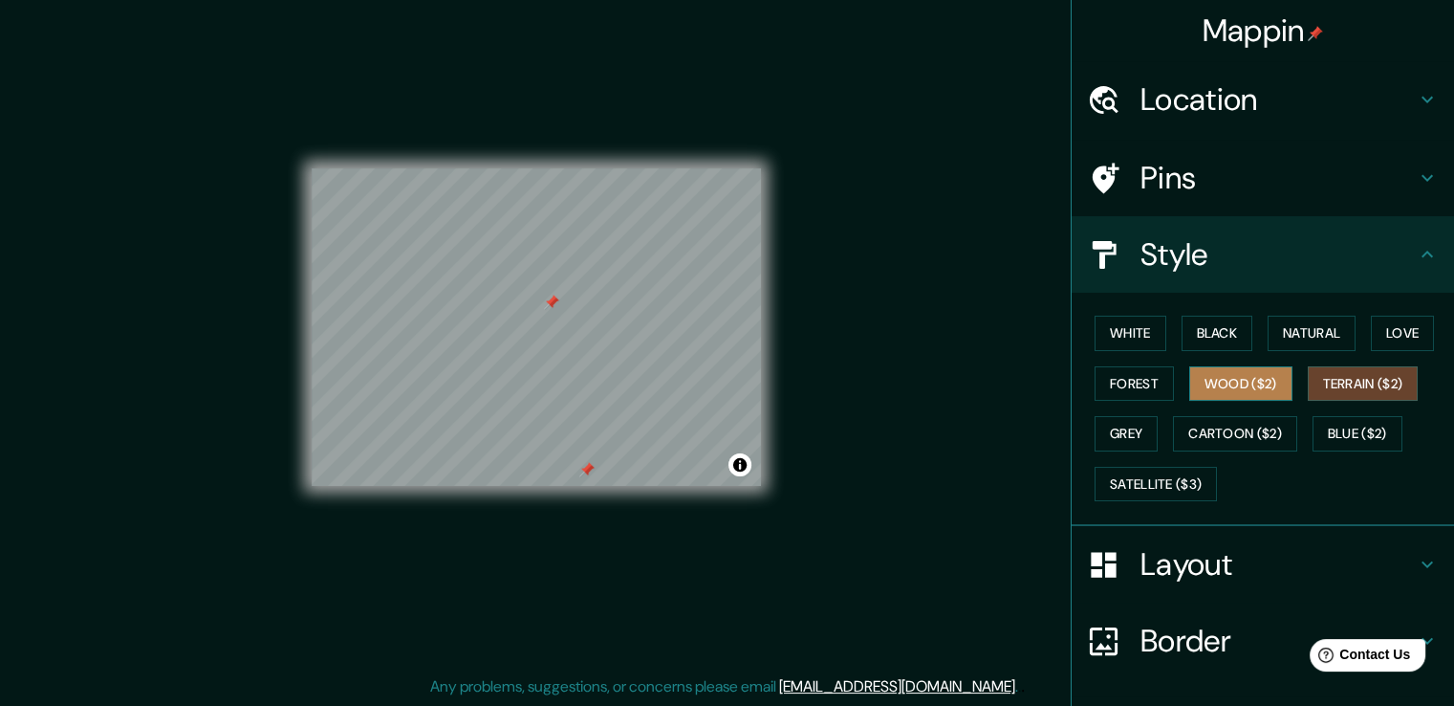
click at [1265, 386] on button "Wood ($2)" at bounding box center [1241, 383] width 103 height 35
click at [1113, 390] on button "Forest" at bounding box center [1134, 383] width 79 height 35
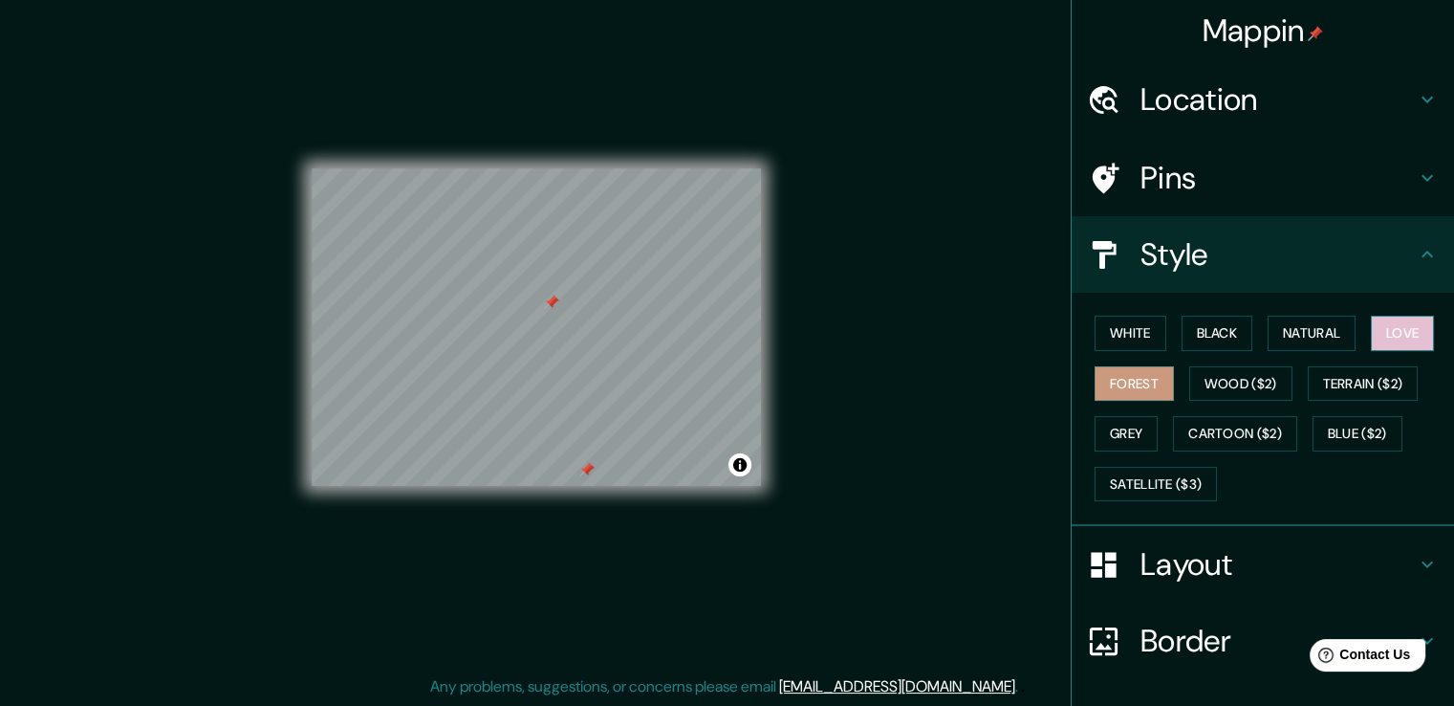
click at [1415, 324] on button "Love" at bounding box center [1402, 333] width 63 height 35
click at [1277, 341] on button "Natural" at bounding box center [1312, 333] width 88 height 35
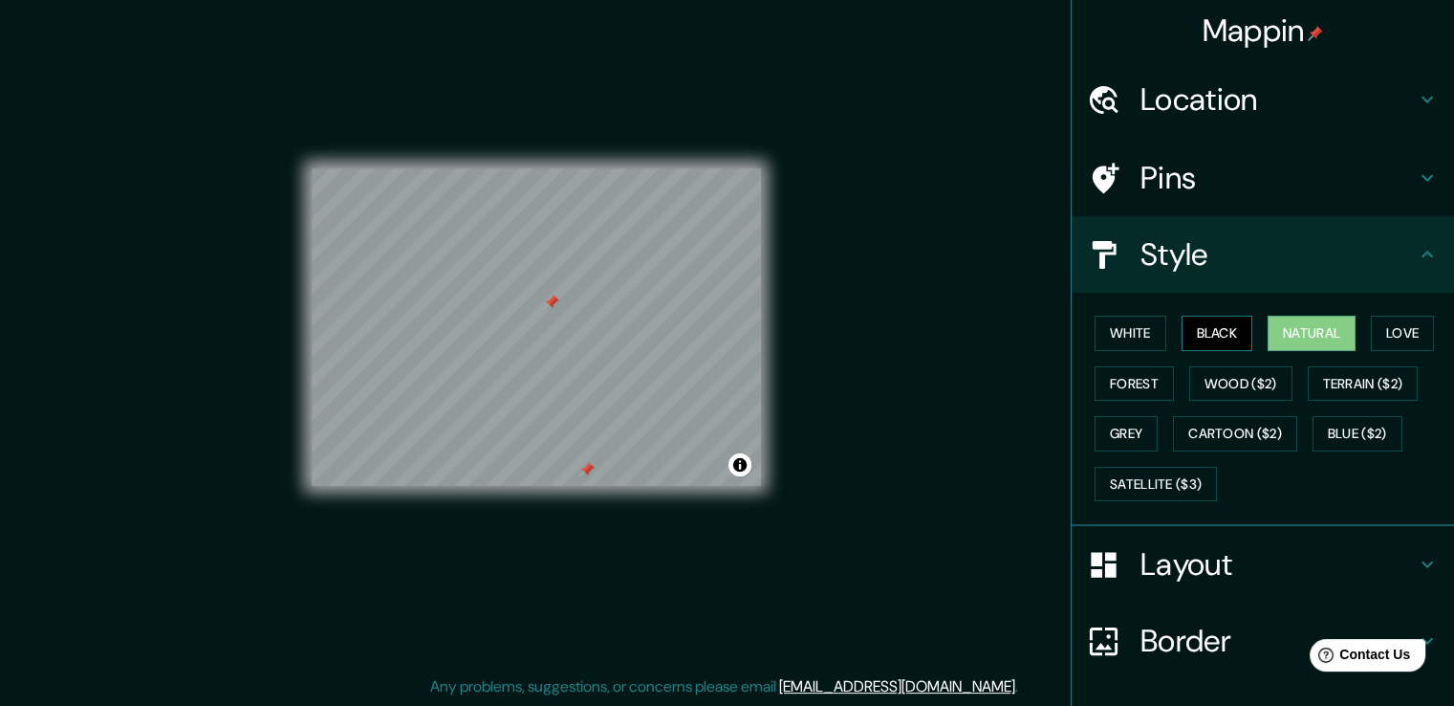
click at [1211, 330] on button "Black" at bounding box center [1218, 333] width 72 height 35
click at [1095, 336] on button "White" at bounding box center [1131, 333] width 72 height 35
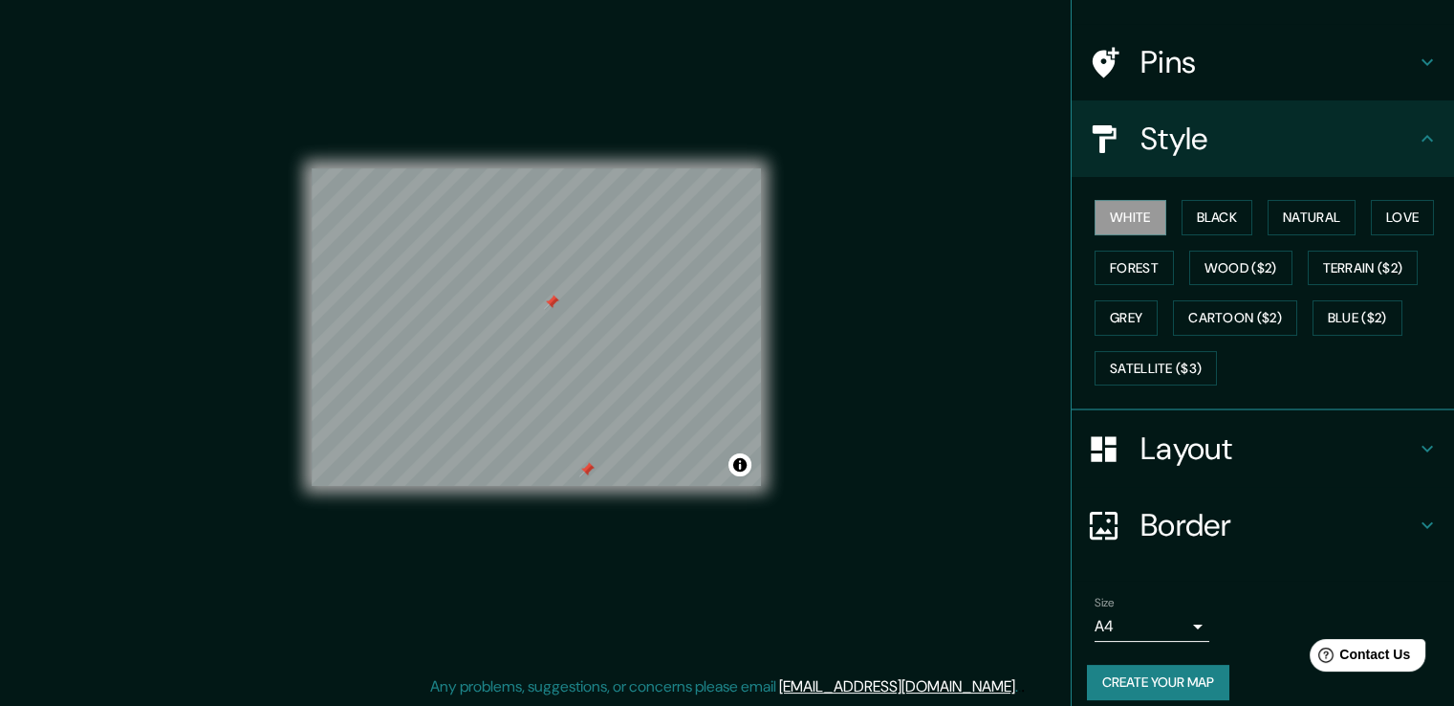
scroll to position [130, 0]
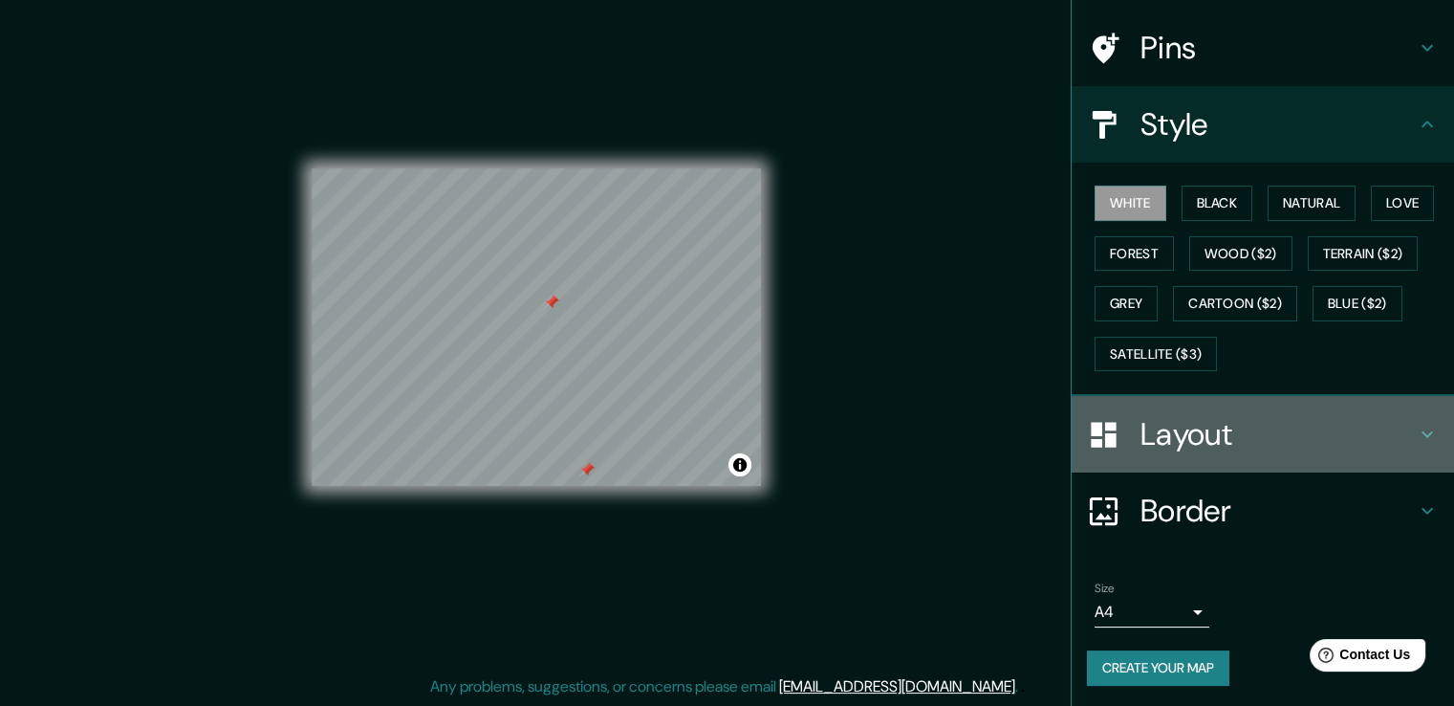
click at [1339, 418] on h4 "Layout" at bounding box center [1278, 434] width 275 height 38
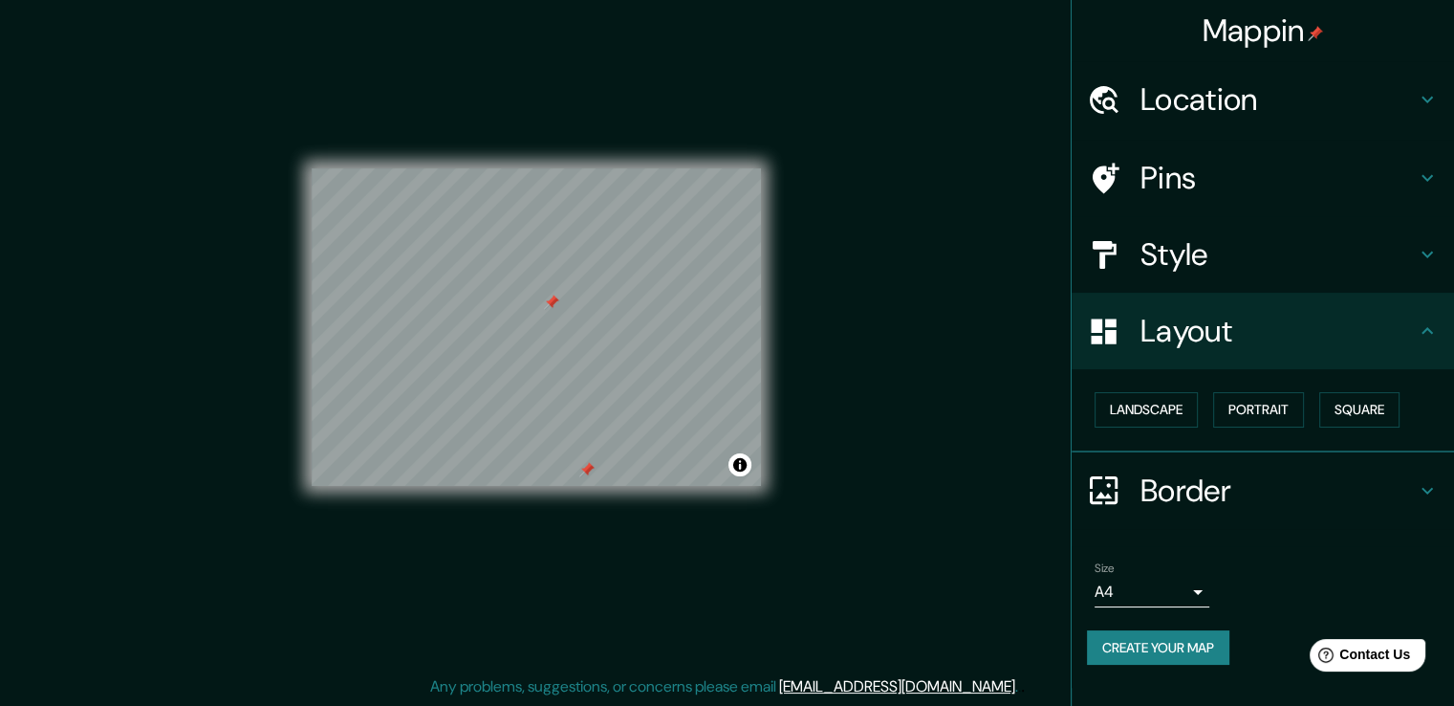
scroll to position [0, 0]
click at [1342, 345] on h4 "Layout" at bounding box center [1278, 331] width 275 height 38
